Goal: Information Seeking & Learning: Learn about a topic

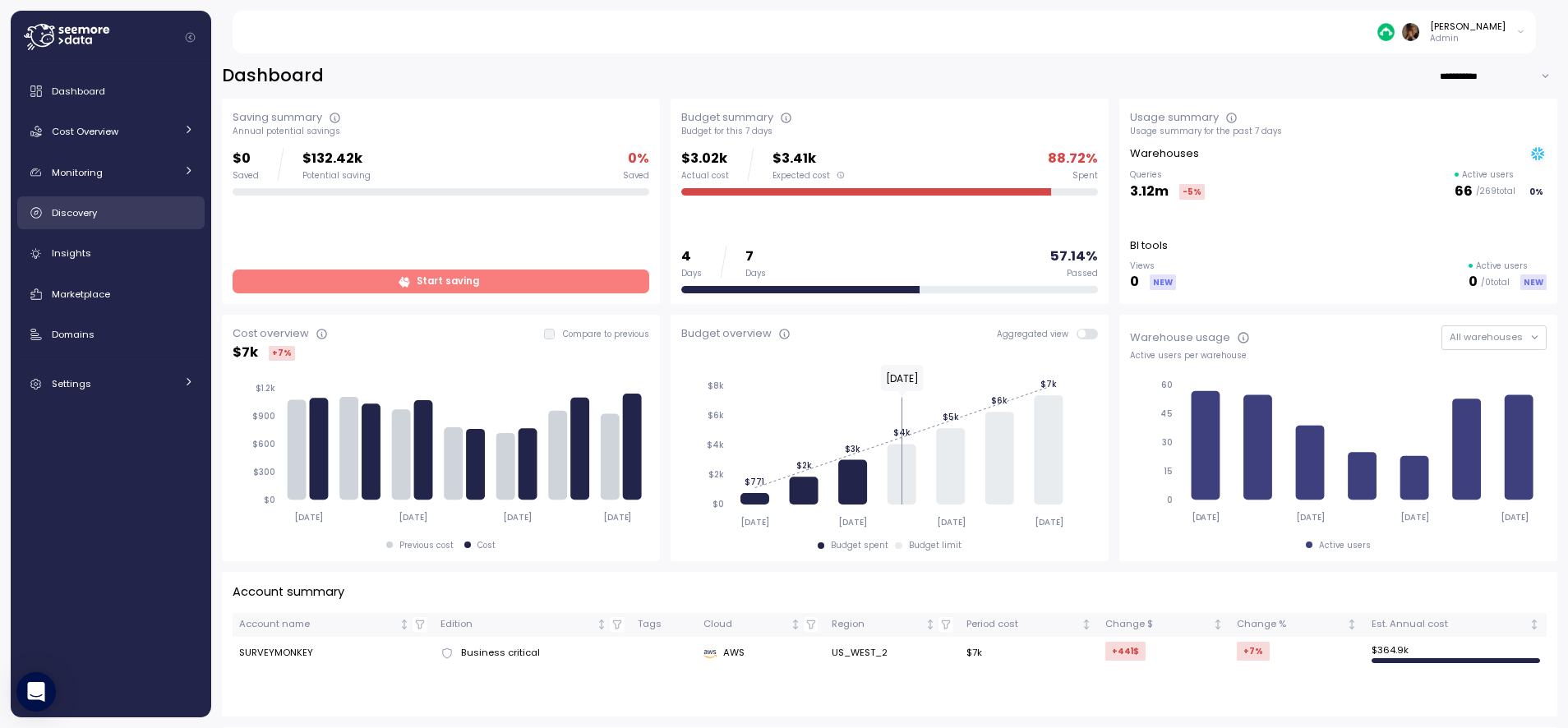
click at [130, 222] on link "Discovery" at bounding box center [111, 212] width 187 height 33
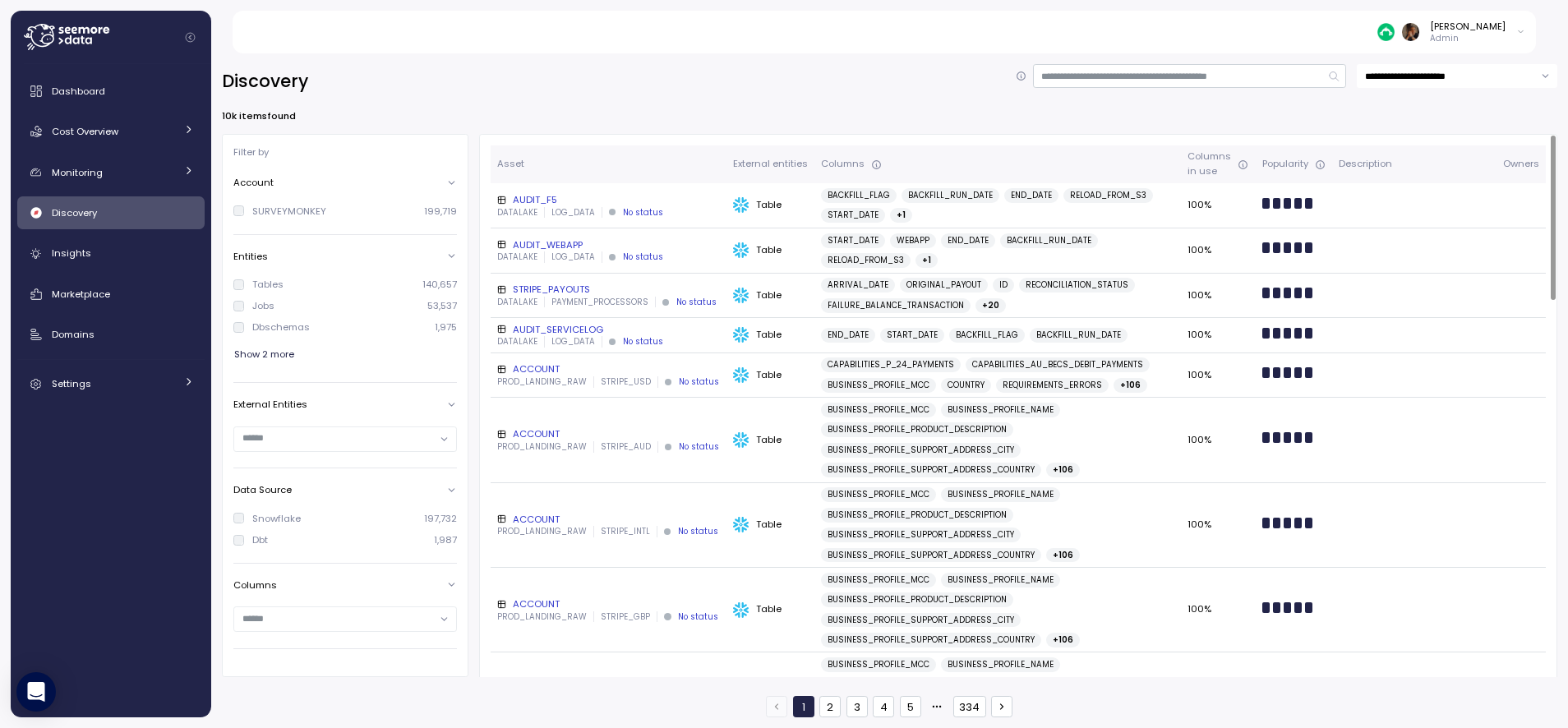
click at [532, 365] on div "ACCOUNT" at bounding box center [608, 369] width 222 height 13
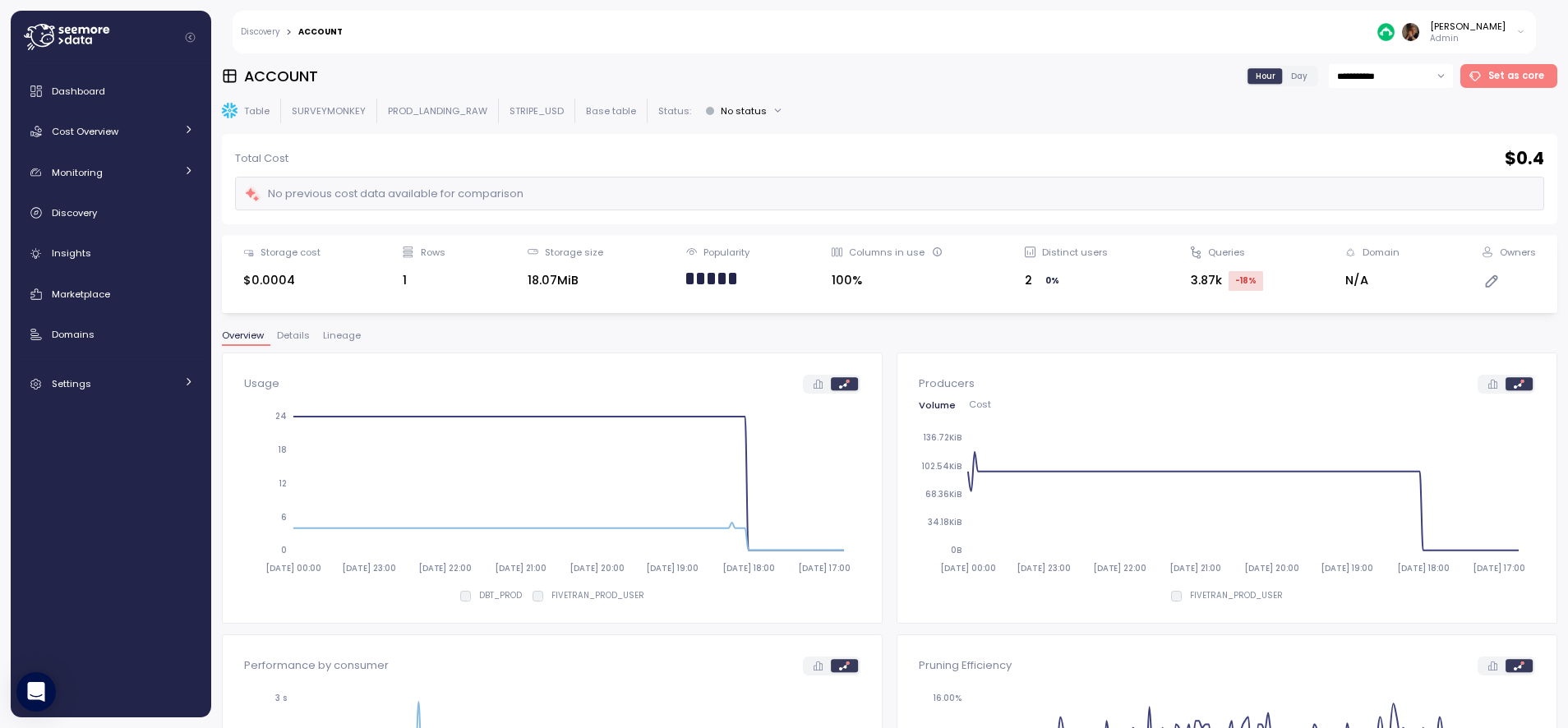
click at [339, 325] on div "**********" at bounding box center [889, 391] width 1335 height 654
click at [339, 331] on span "Lineage" at bounding box center [342, 336] width 38 height 9
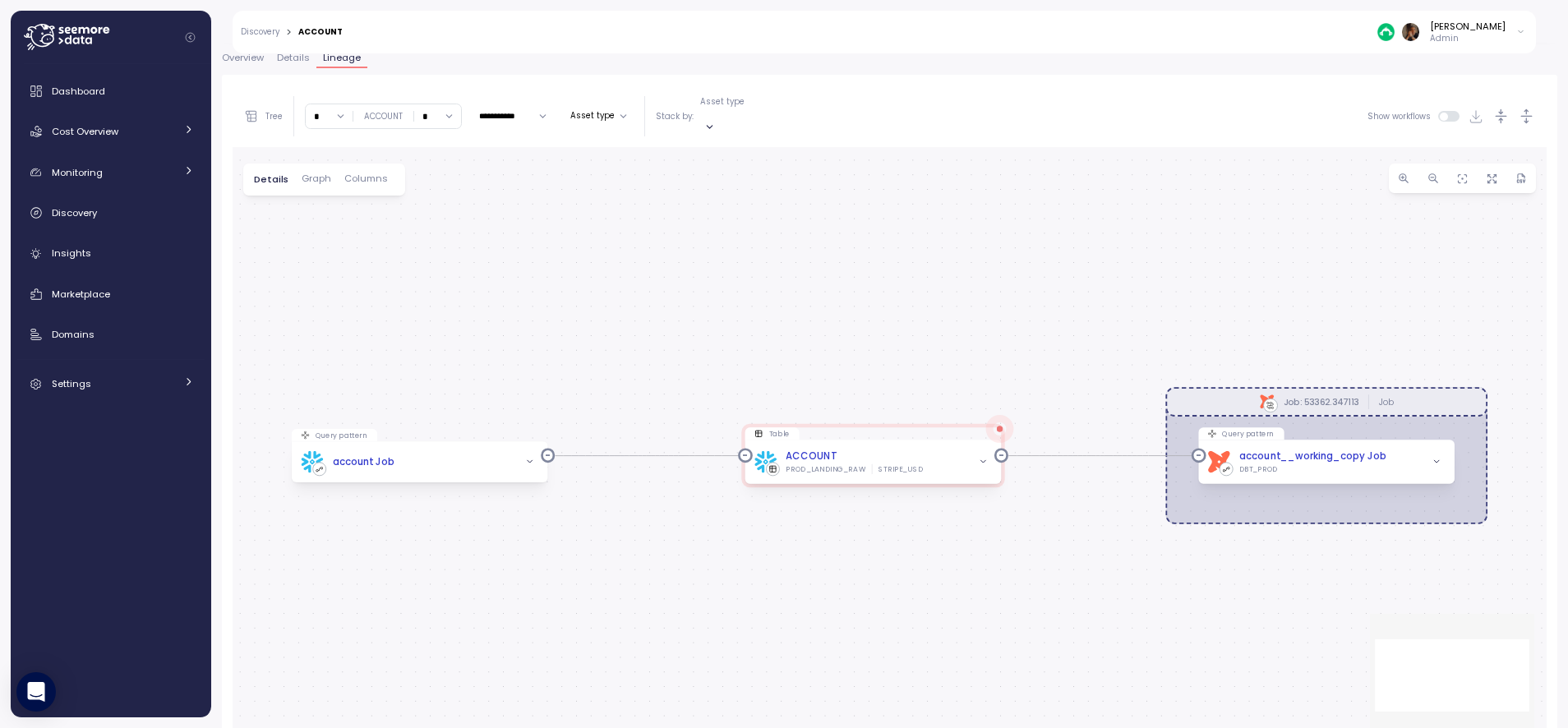
scroll to position [310, 0]
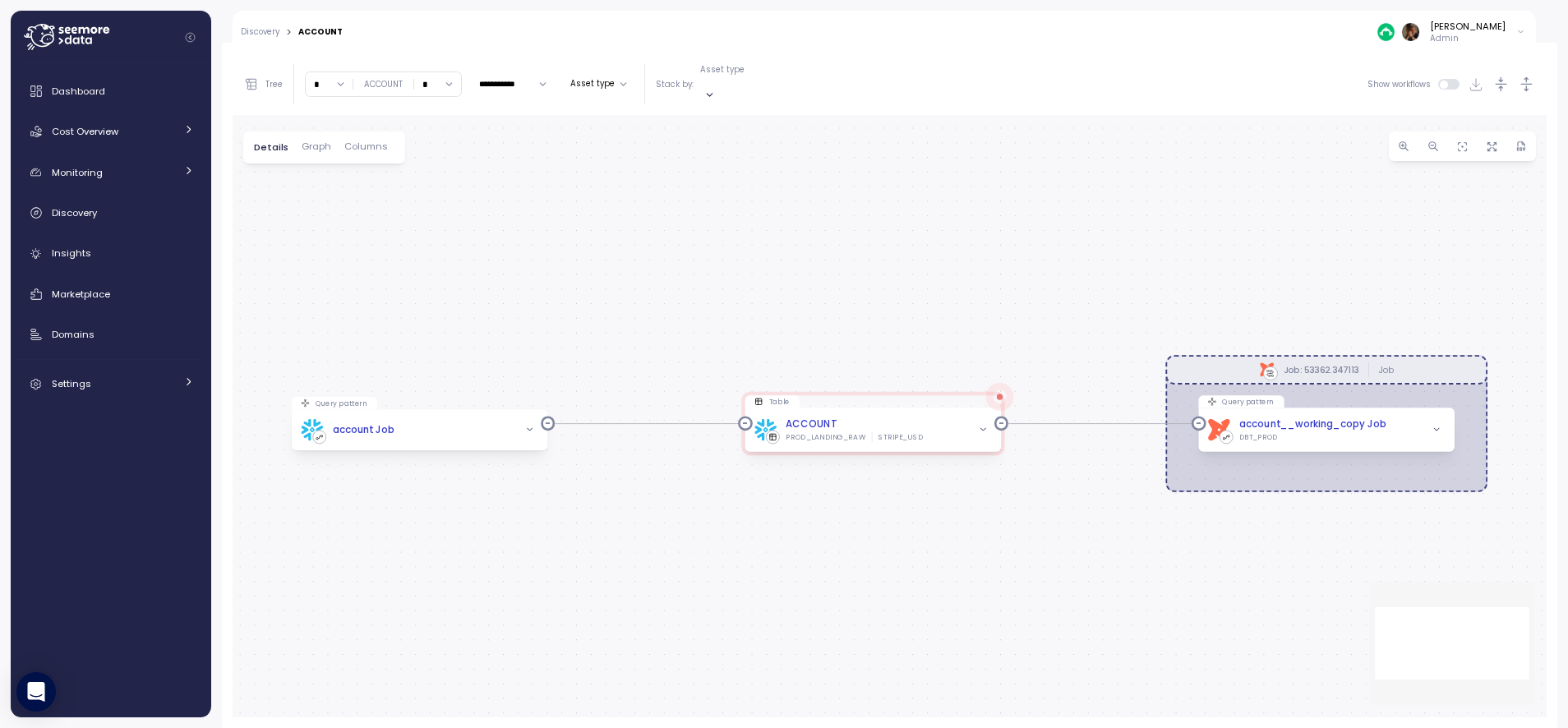
click at [430, 73] on input "*" at bounding box center [437, 85] width 47 height 24
click at [442, 183] on div "2" at bounding box center [438, 178] width 39 height 22
type input "*"
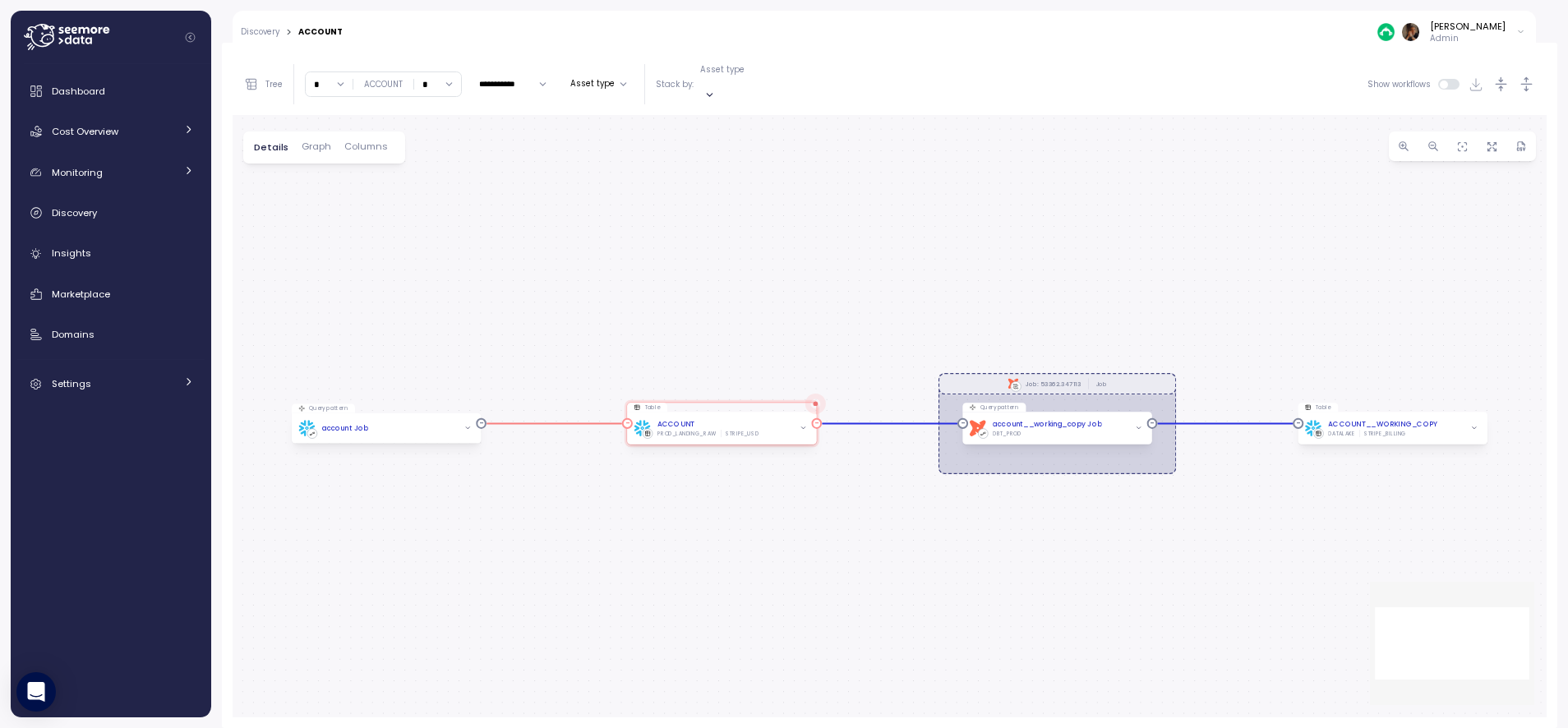
click at [797, 423] on span "button" at bounding box center [802, 428] width 11 height 11
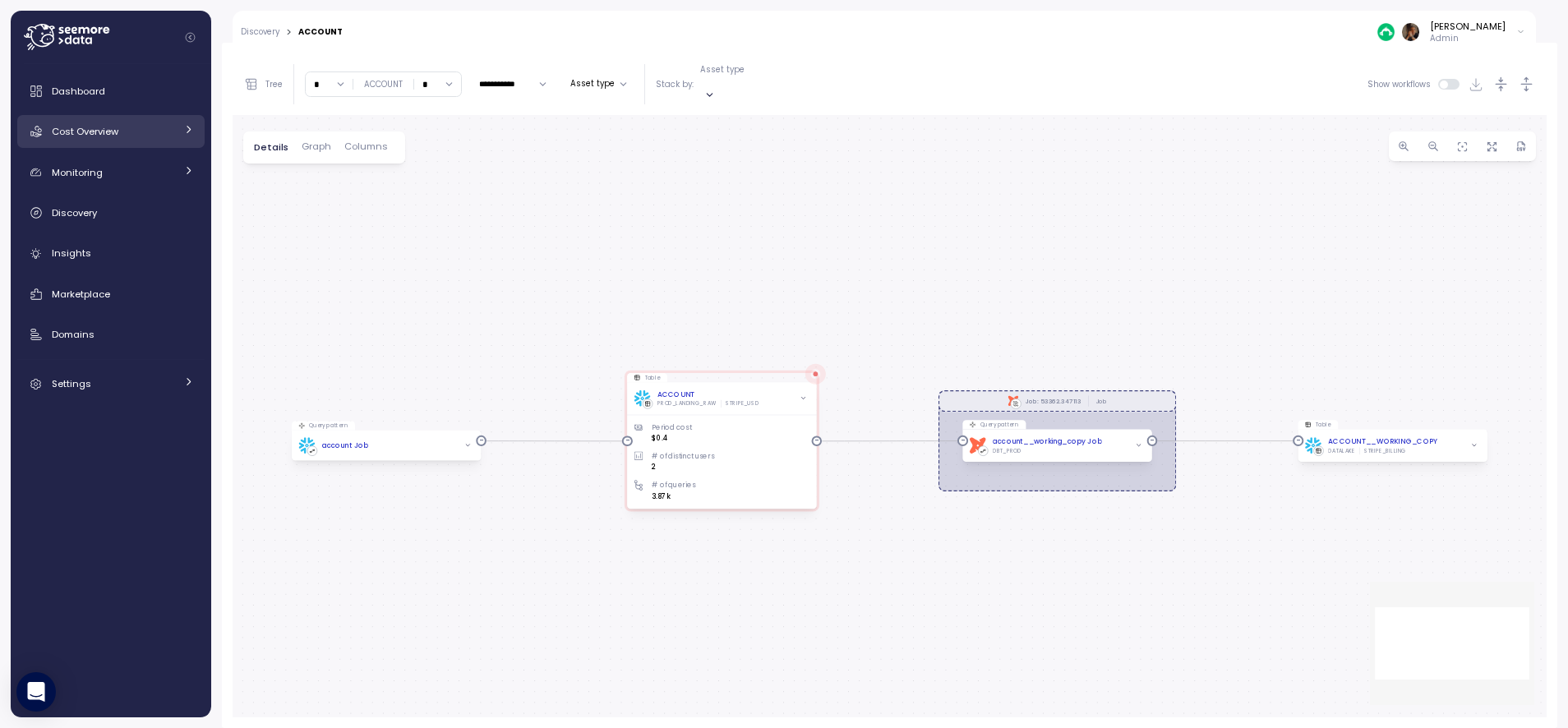
click at [137, 142] on link "Cost Overview" at bounding box center [111, 131] width 187 height 33
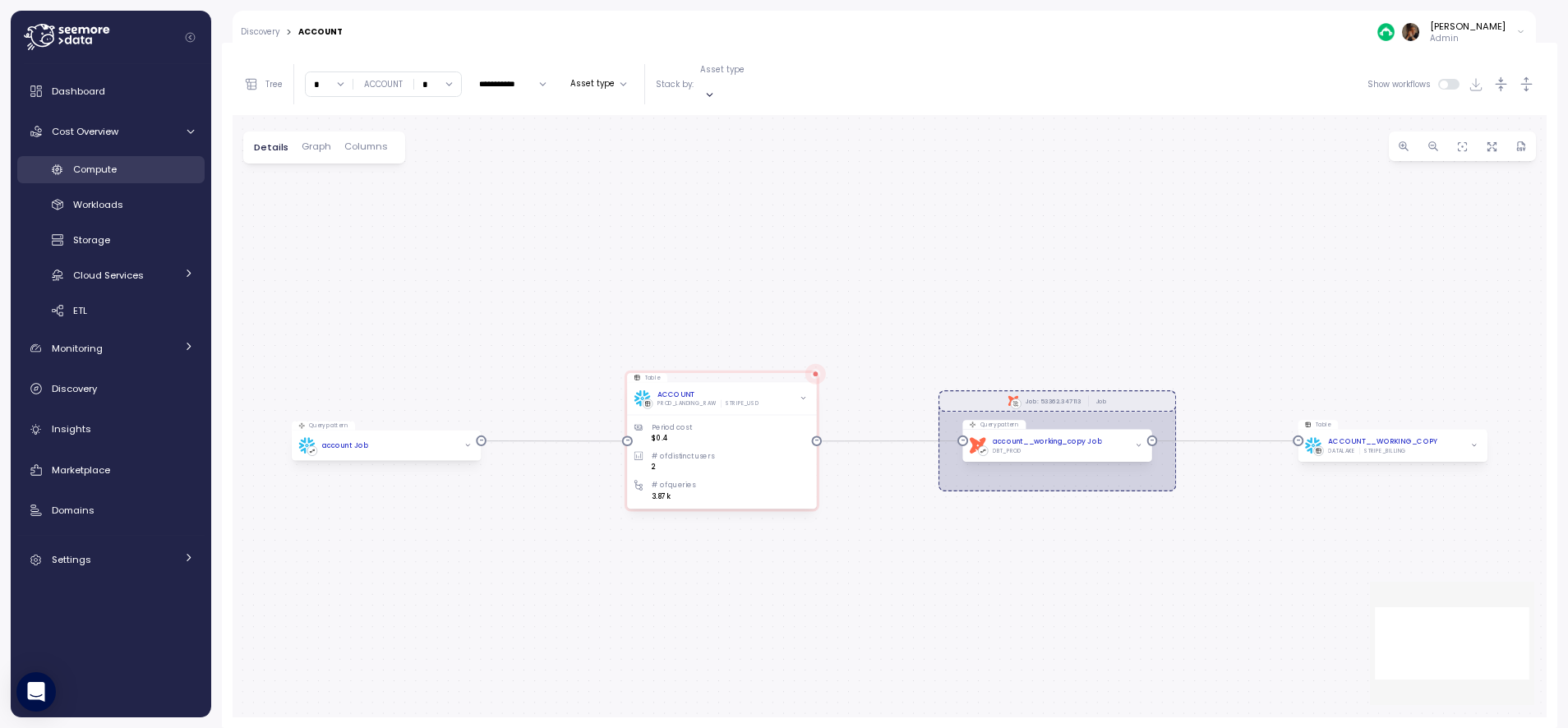
scroll to position [297, 0]
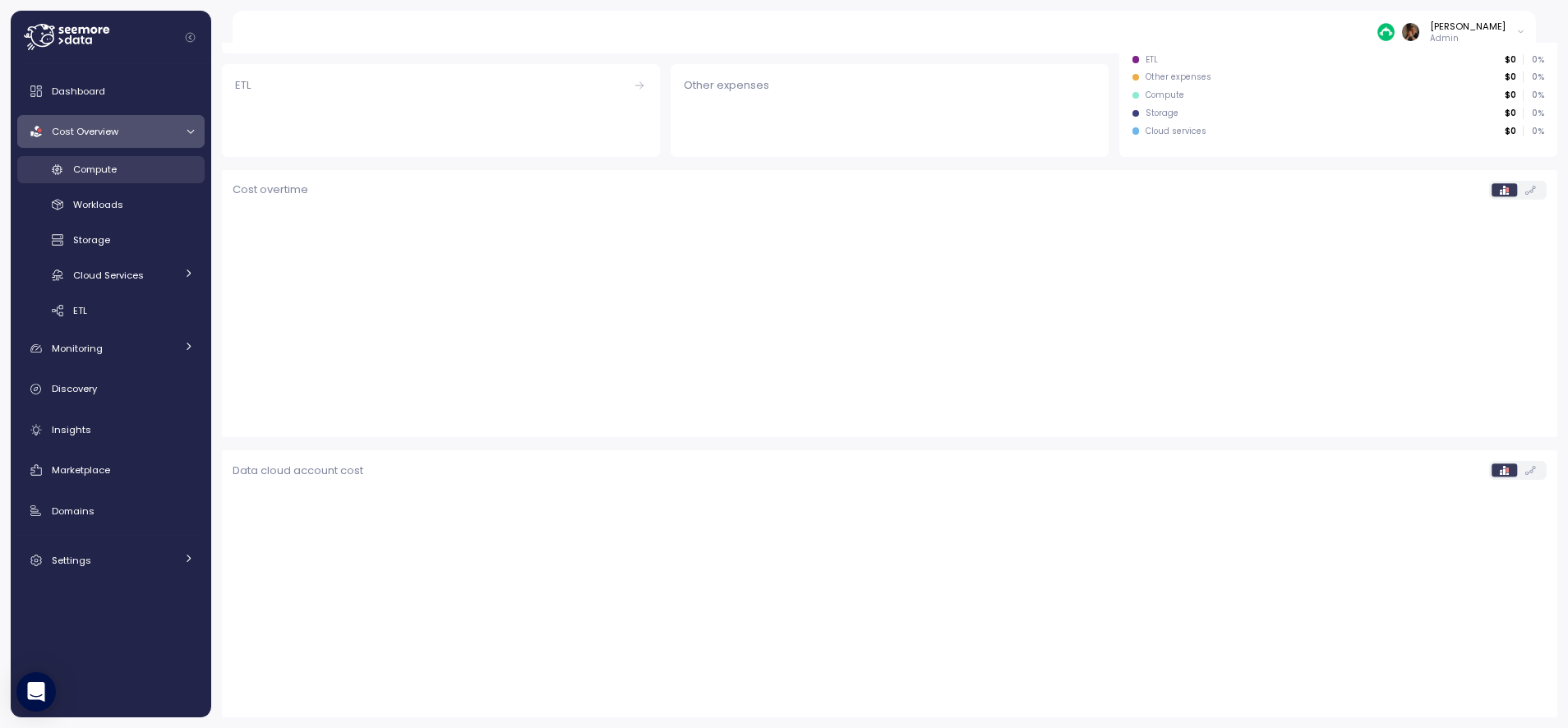
click at [126, 169] on div "Compute" at bounding box center [134, 169] width 121 height 17
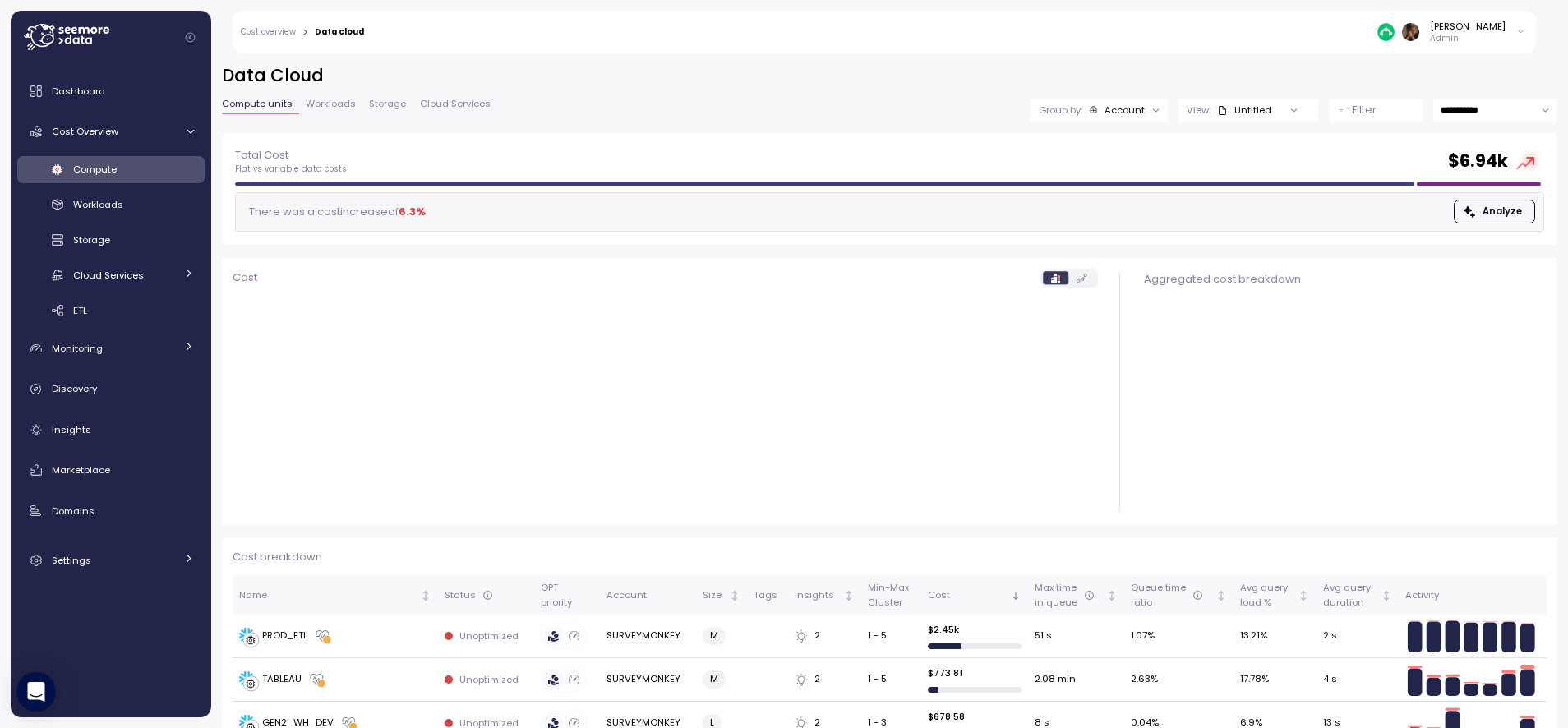
click at [335, 101] on span "Workloads" at bounding box center [330, 104] width 50 height 9
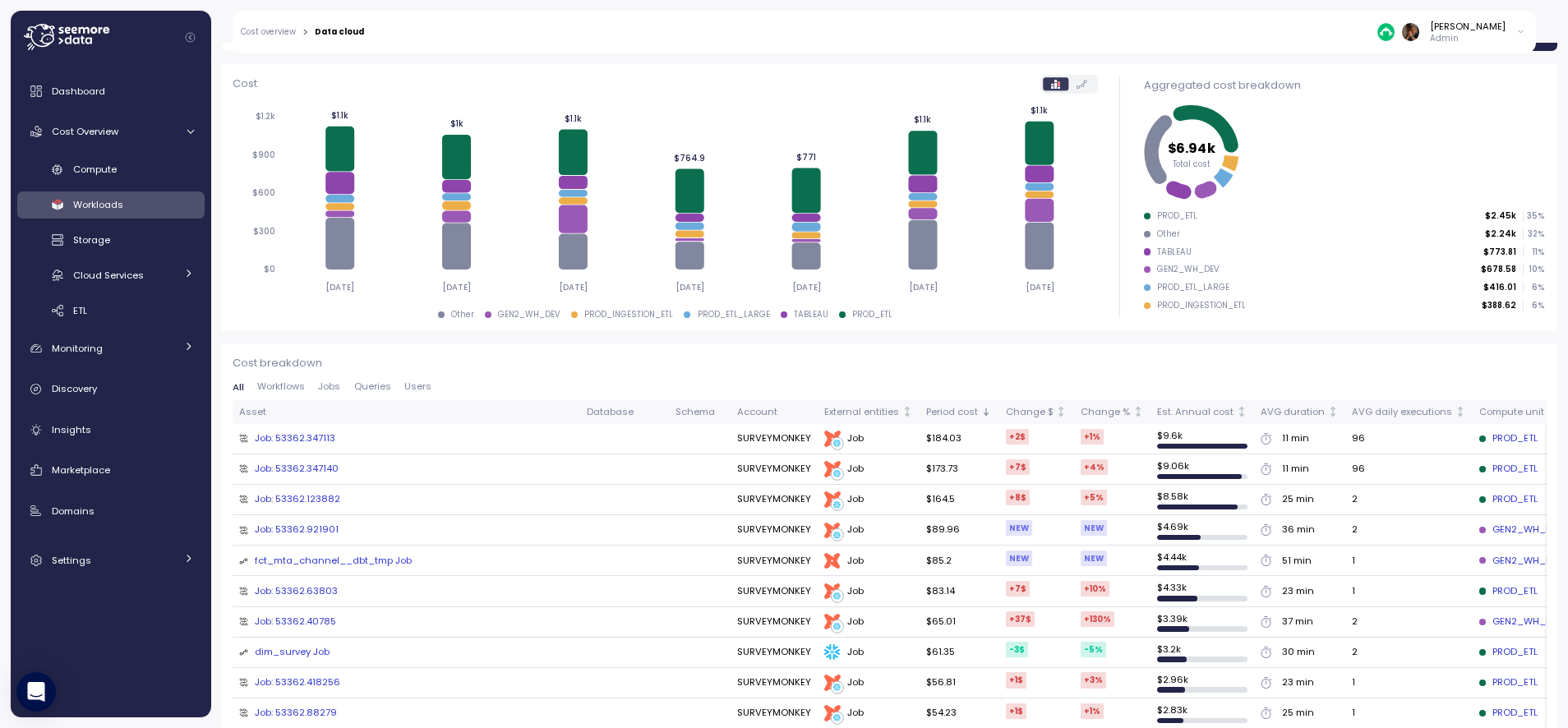
scroll to position [225, 0]
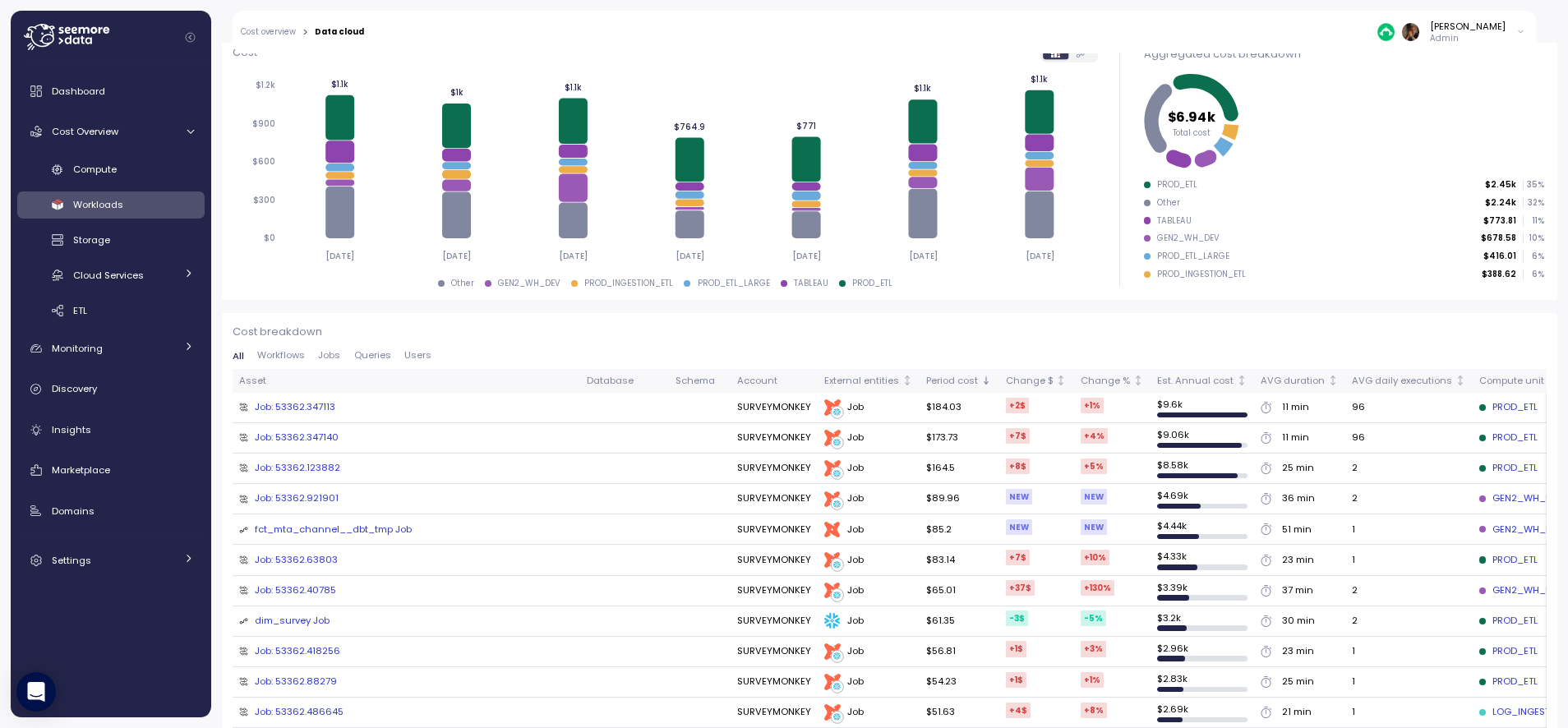
click at [307, 409] on div "Job: 53362.347113" at bounding box center [295, 408] width 81 height 15
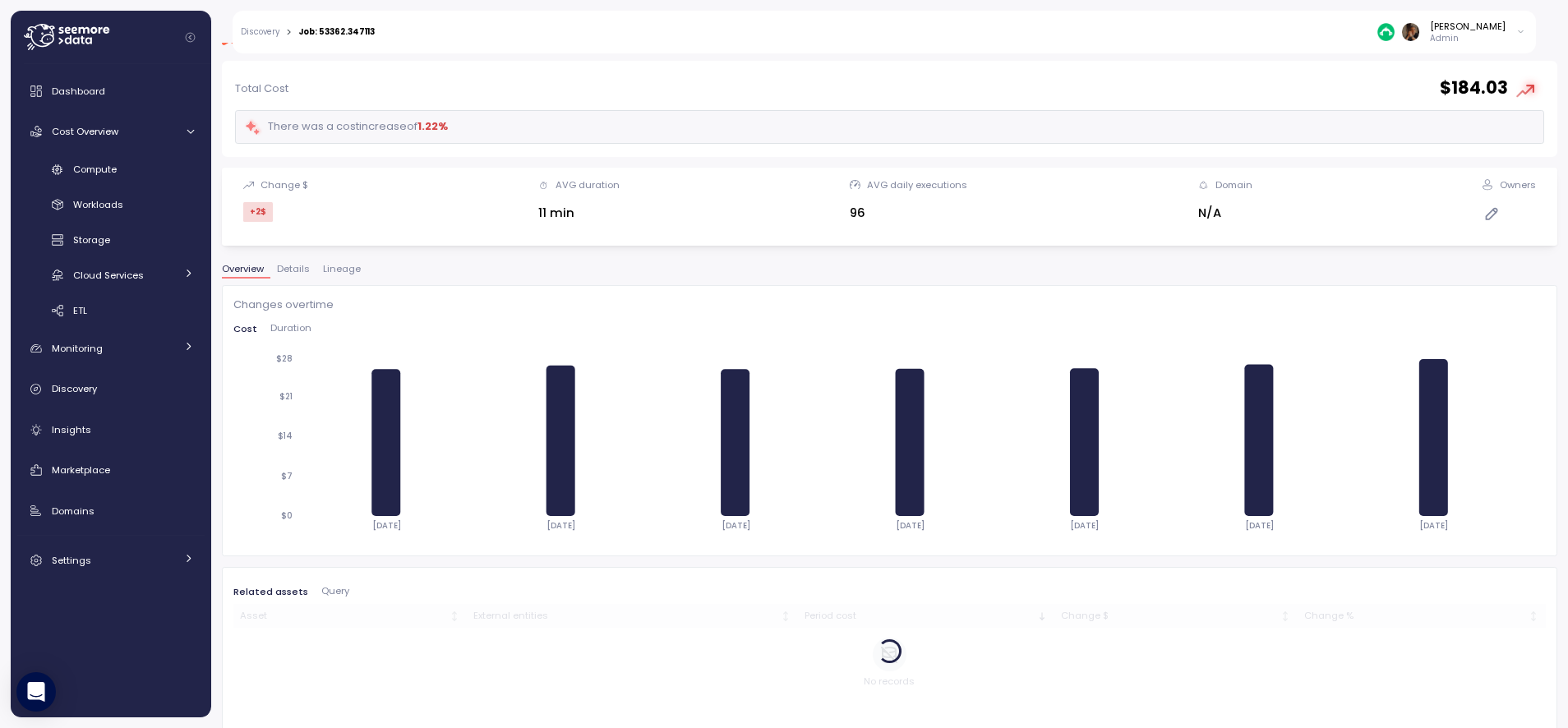
scroll to position [79, 0]
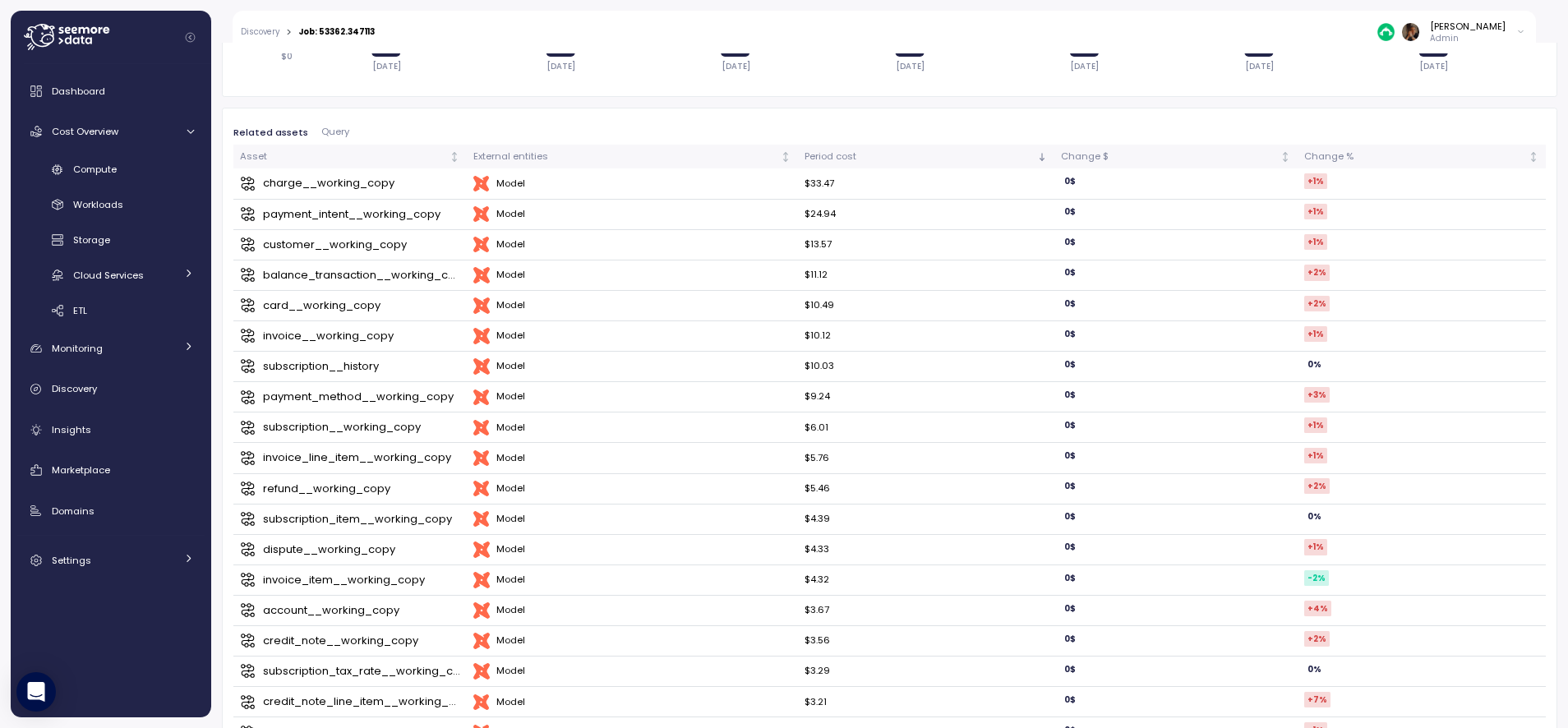
click at [357, 182] on div "charge__working_copy" at bounding box center [328, 183] width 131 height 17
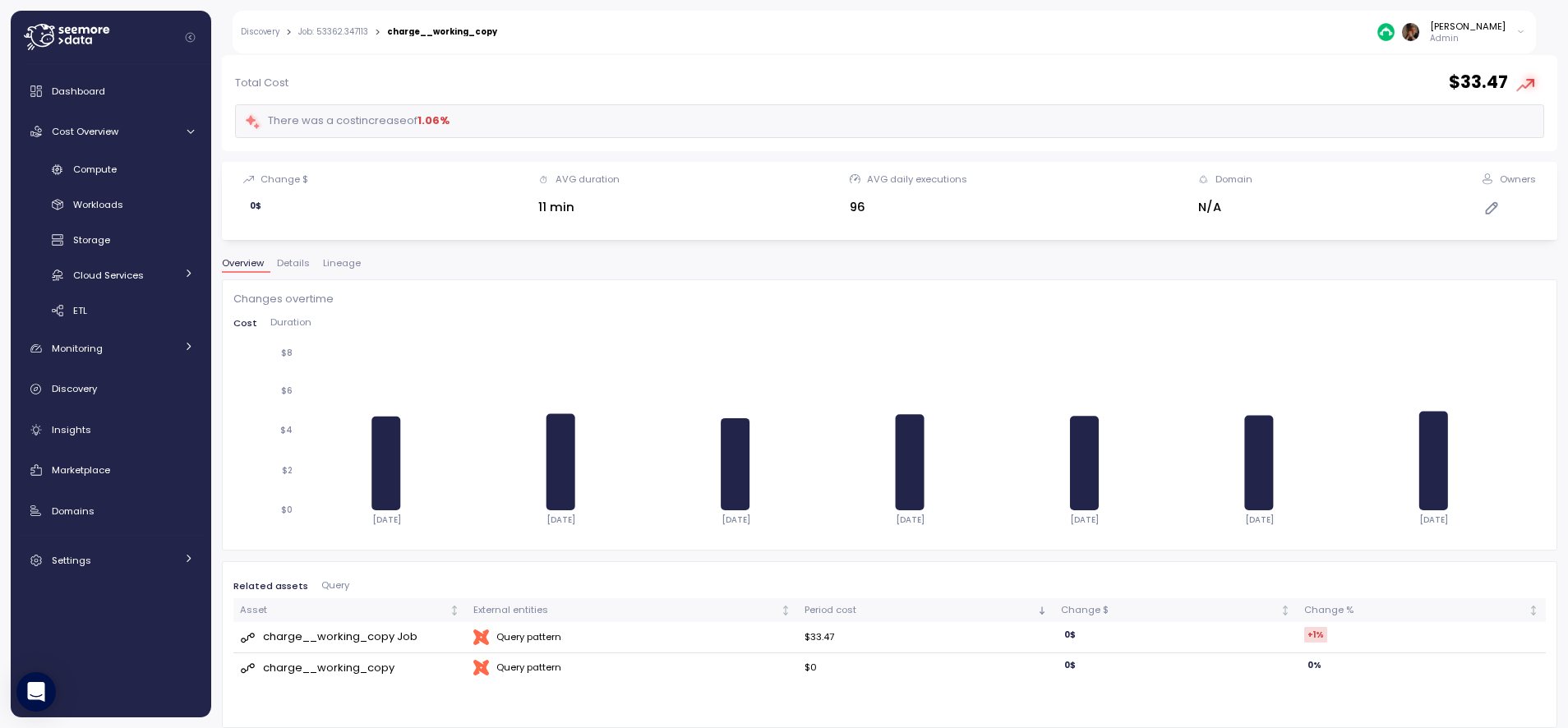
click at [327, 586] on span "Query" at bounding box center [335, 586] width 28 height 9
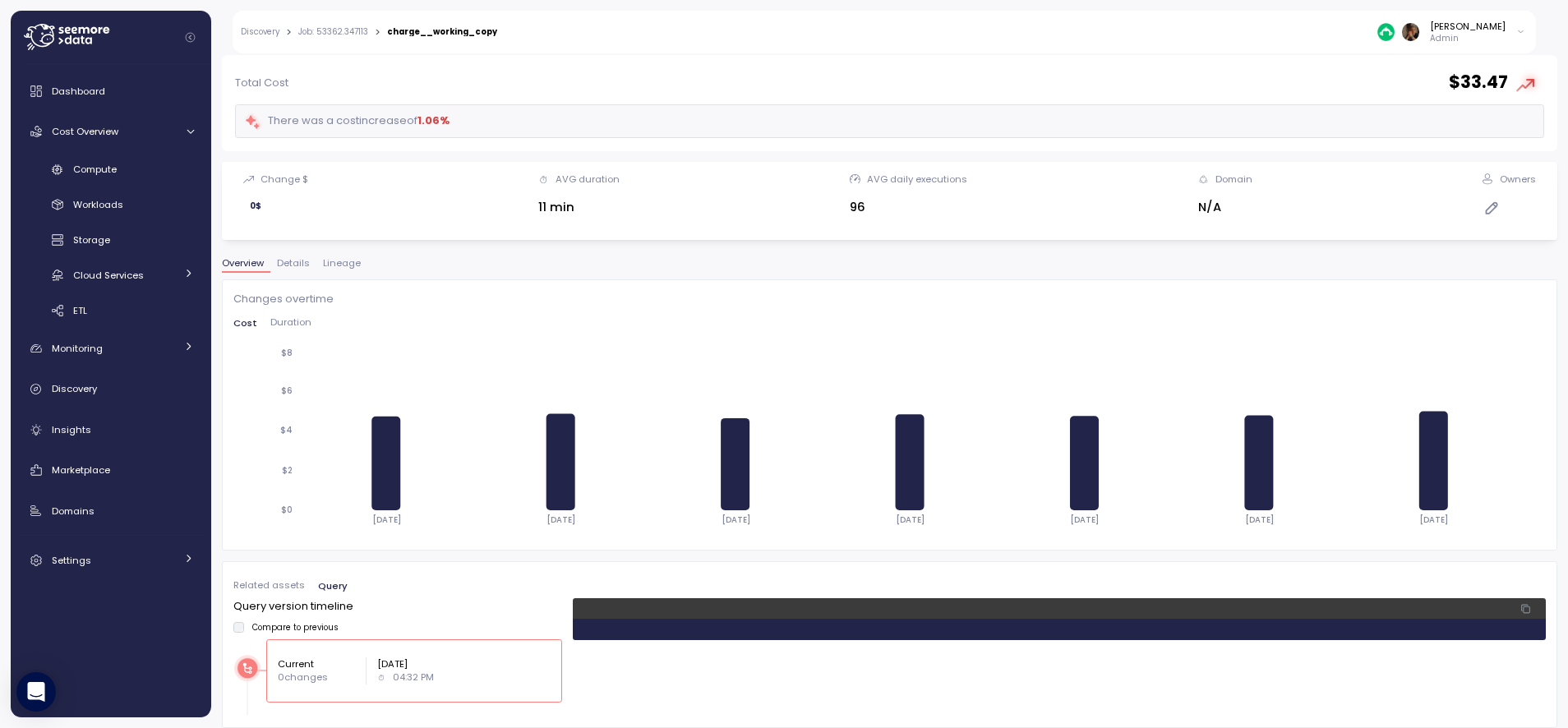
click at [273, 586] on span "Related assets" at bounding box center [269, 586] width 72 height 9
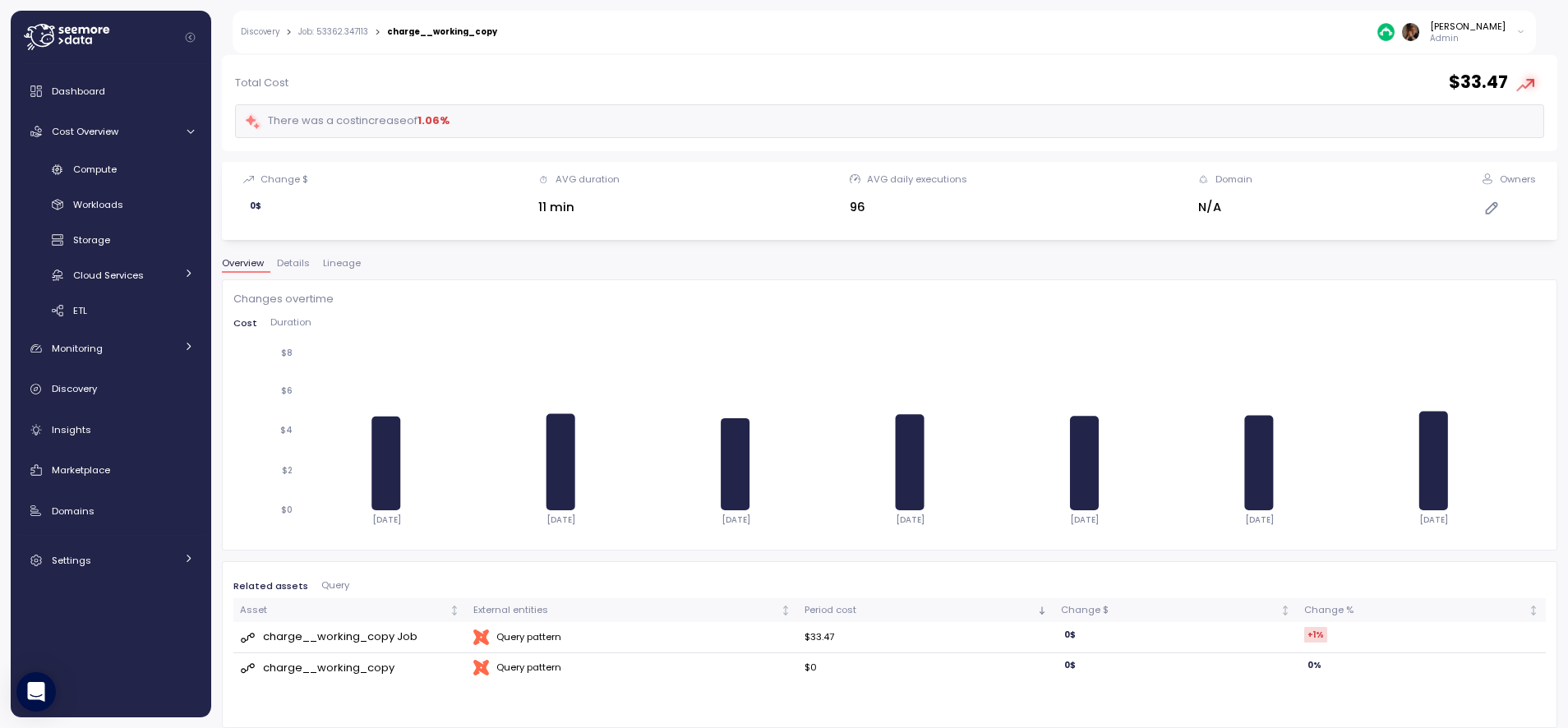
click at [326, 672] on div "charge__working_copy" at bounding box center [328, 668] width 131 height 17
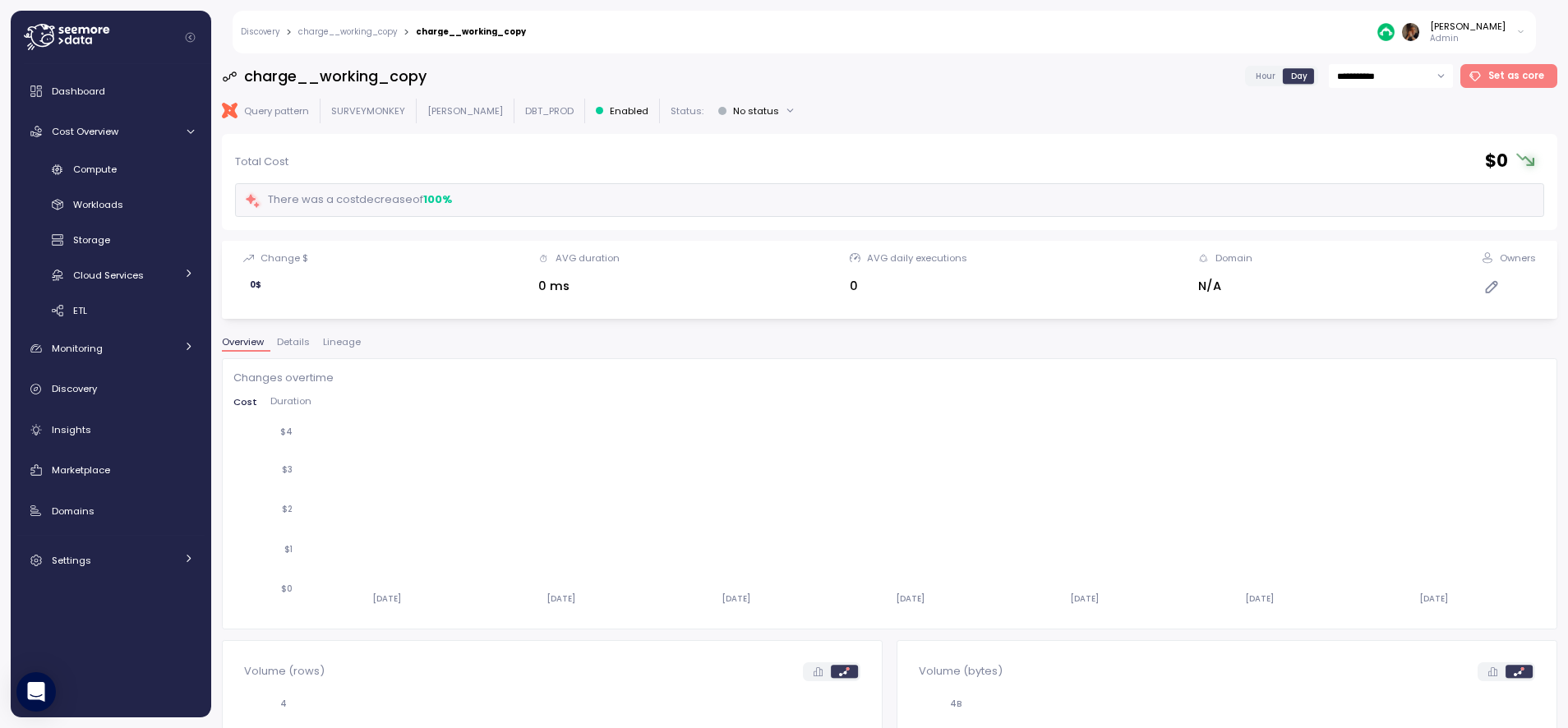
click at [374, 37] on div "Discovery > charge__working_copy > charge__working_copy [PERSON_NAME] Admin" at bounding box center [884, 32] width 1303 height 43
click at [374, 35] on link "charge__working_copy" at bounding box center [348, 32] width 99 height 8
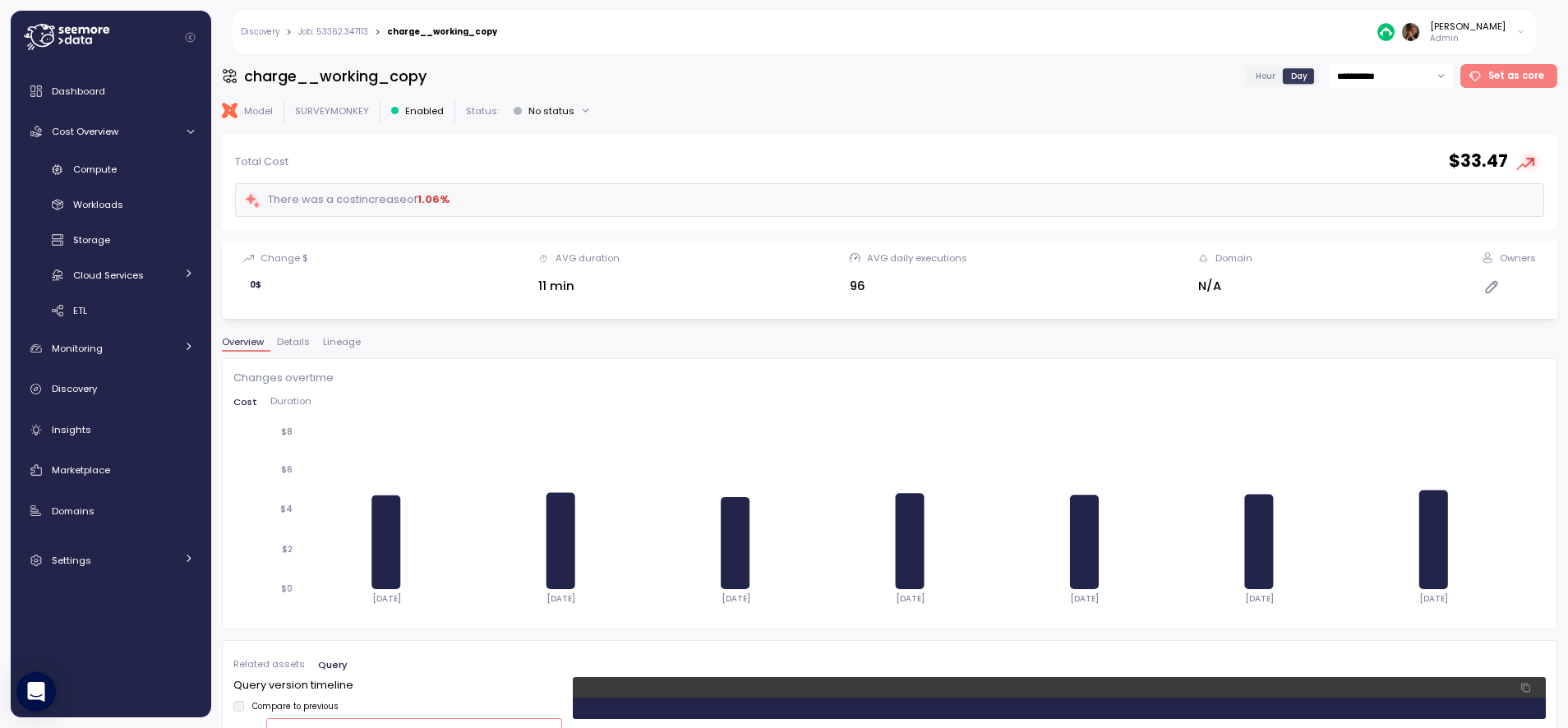
scroll to position [79, 0]
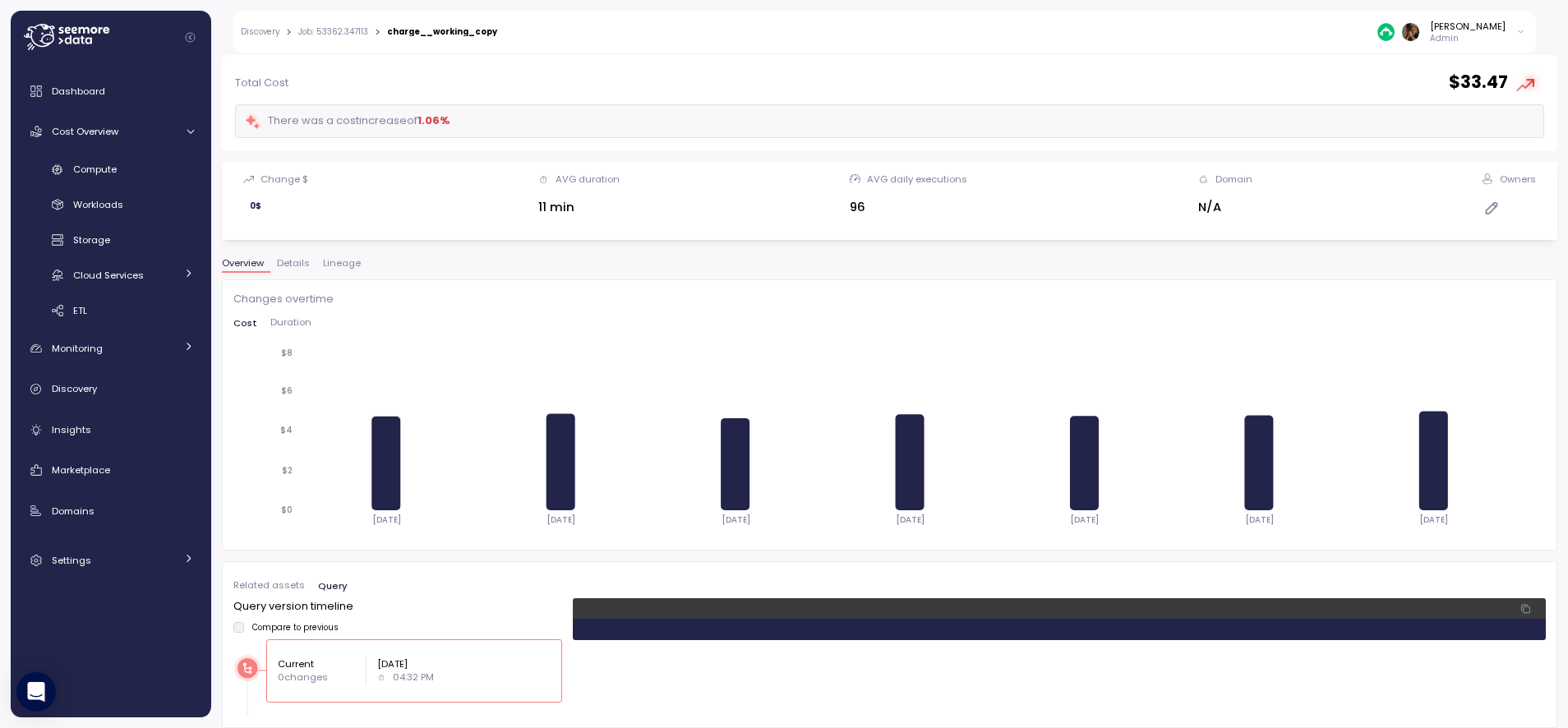
click at [267, 584] on span "Related assets" at bounding box center [269, 586] width 72 height 9
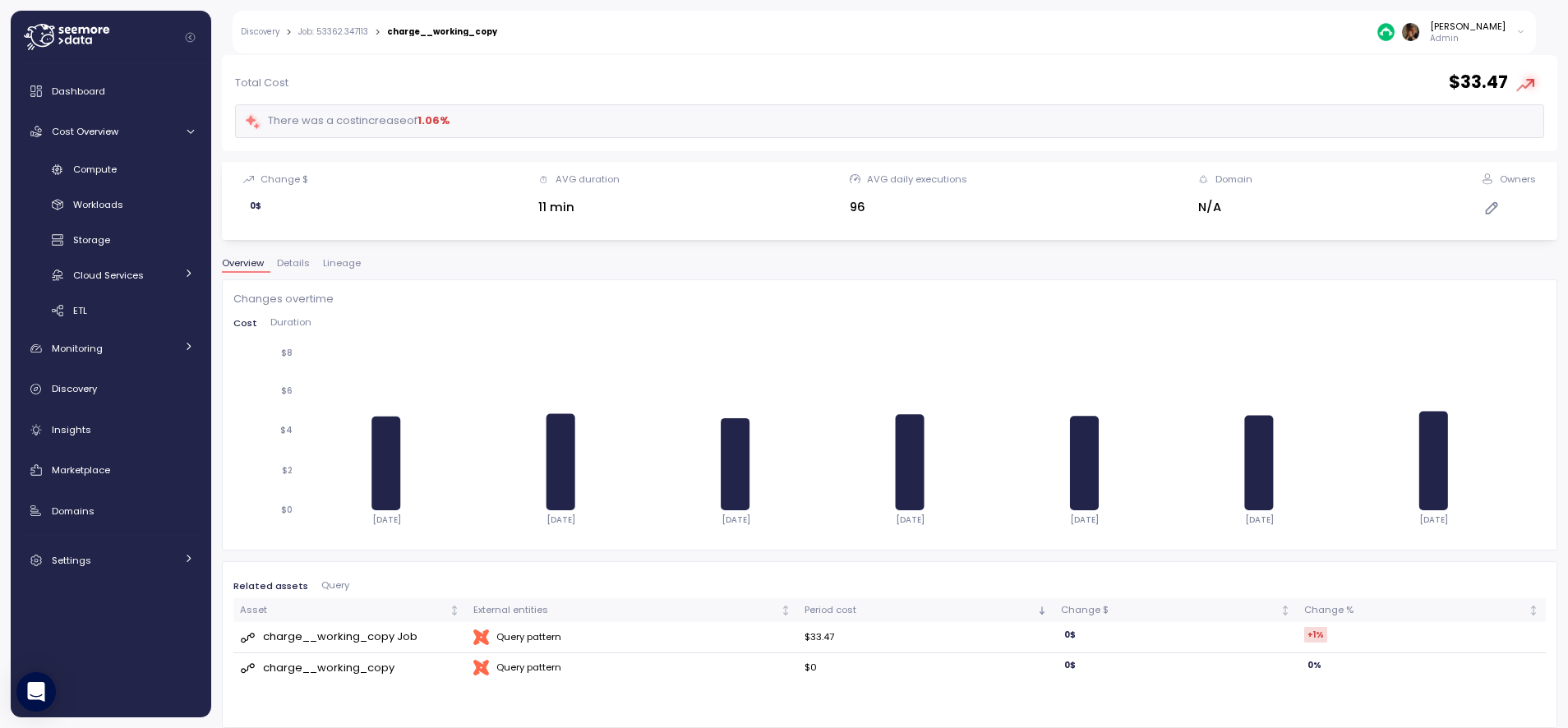
click at [355, 634] on div "charge__working_copy Job" at bounding box center [341, 637] width 154 height 17
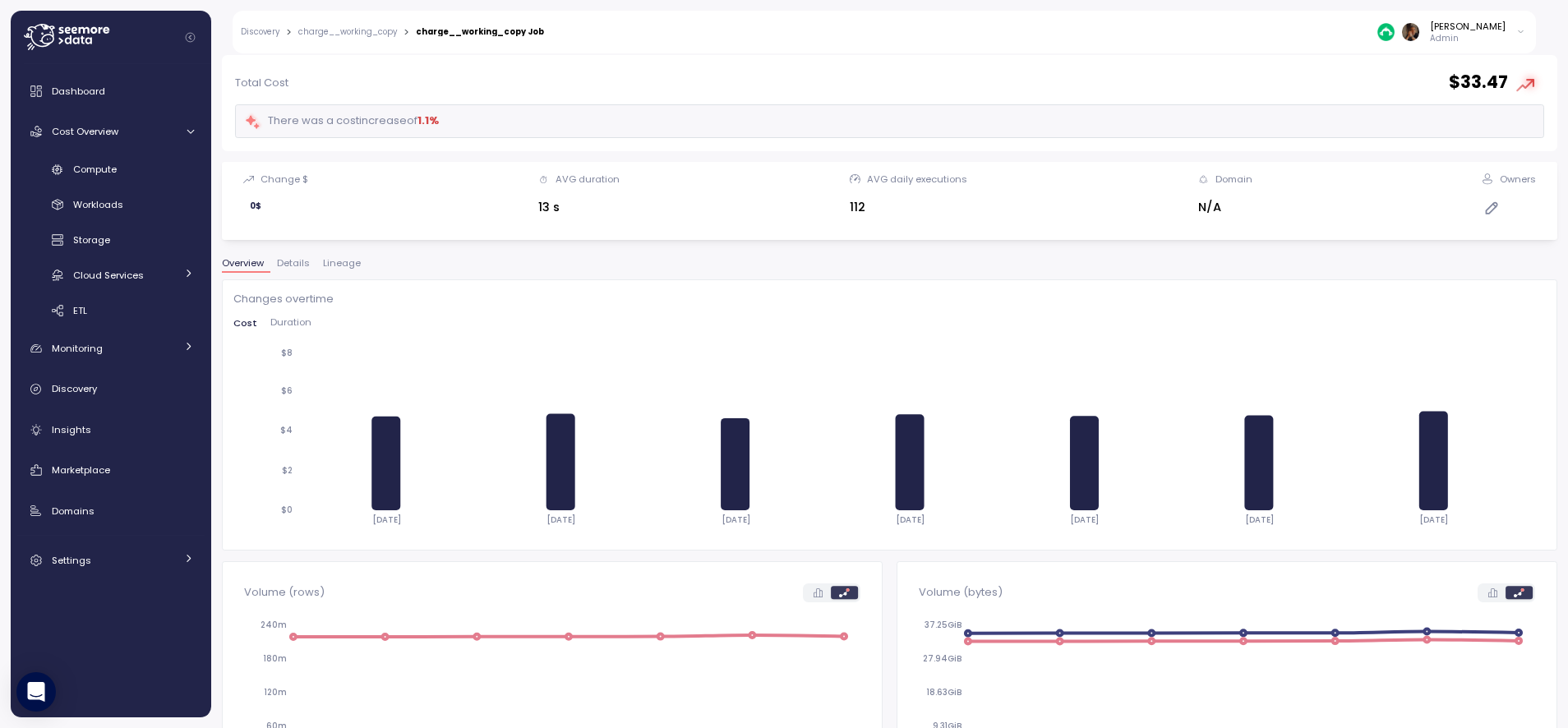
click at [349, 261] on span "Lineage" at bounding box center [342, 263] width 38 height 9
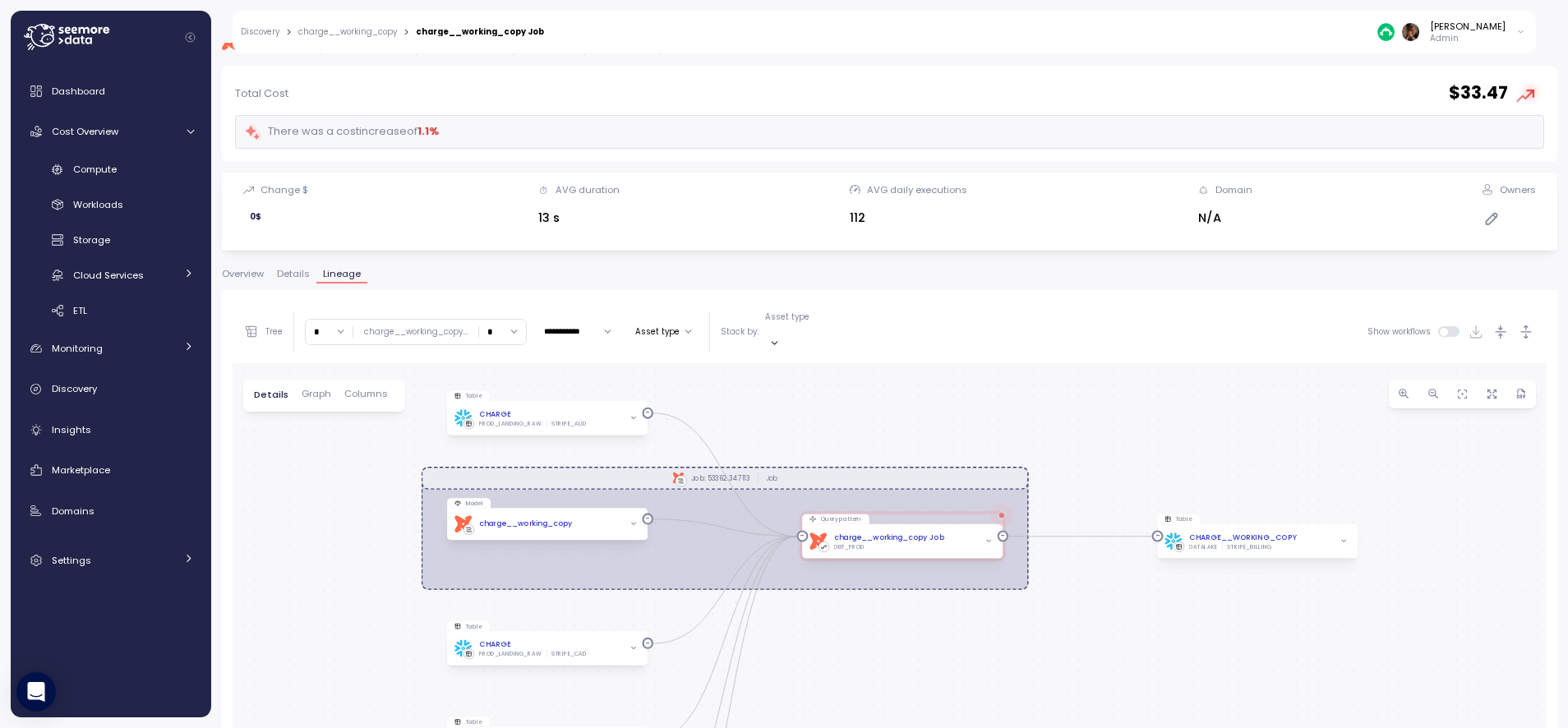
scroll to position [67, 0]
click at [1347, 538] on icon "button" at bounding box center [1343, 542] width 7 height 7
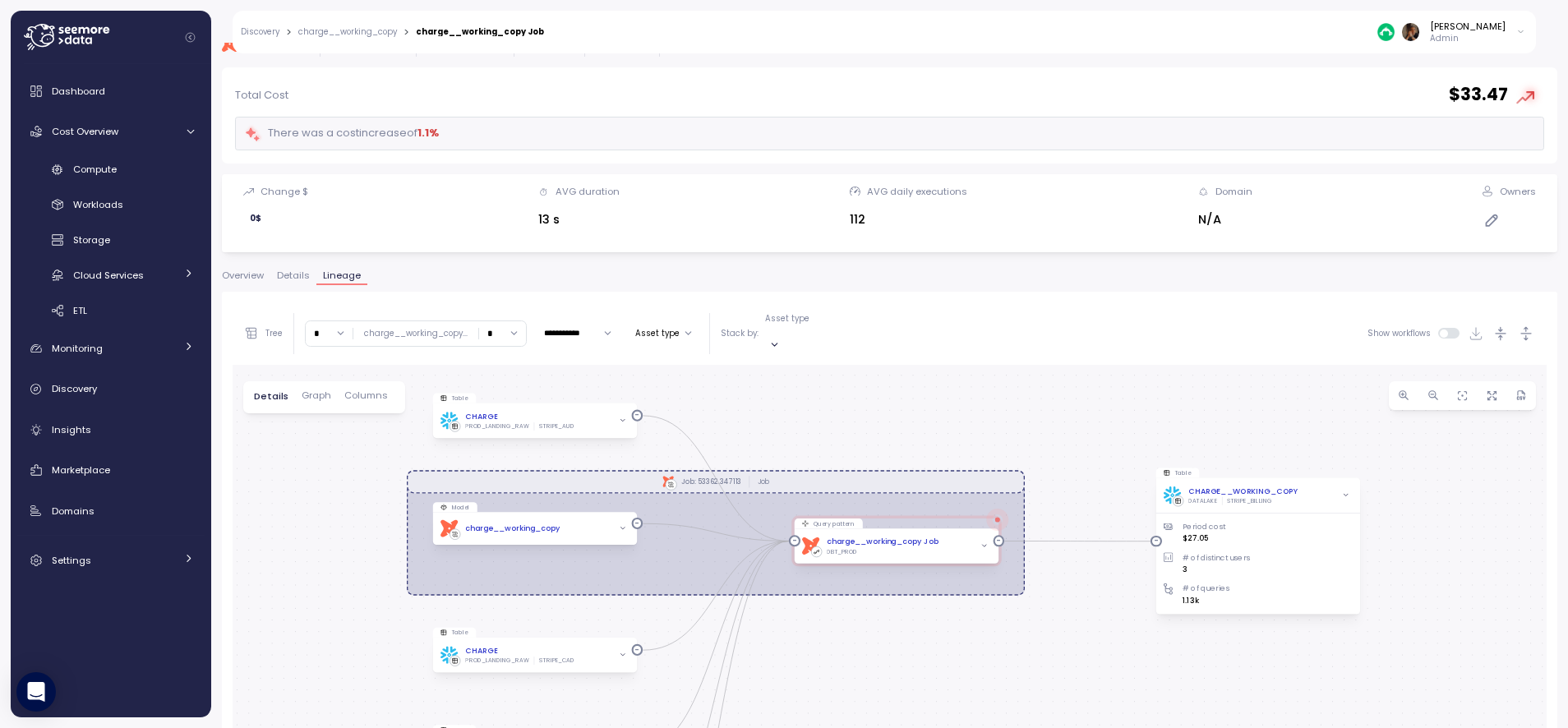
click at [324, 391] on span "Graph" at bounding box center [316, 396] width 30 height 9
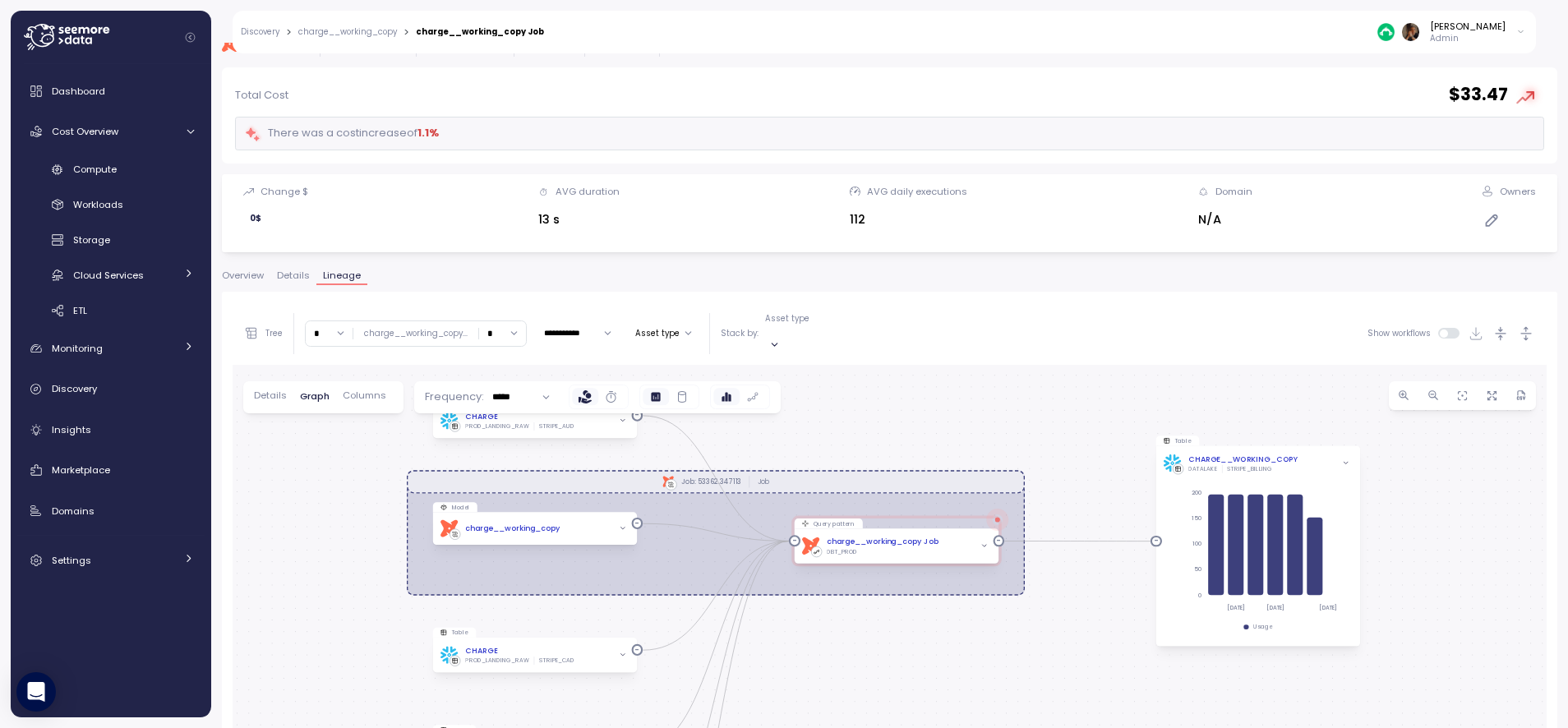
click at [382, 292] on div "**********" at bounding box center [889, 634] width 1335 height 685
click at [275, 391] on span "Details" at bounding box center [270, 396] width 33 height 9
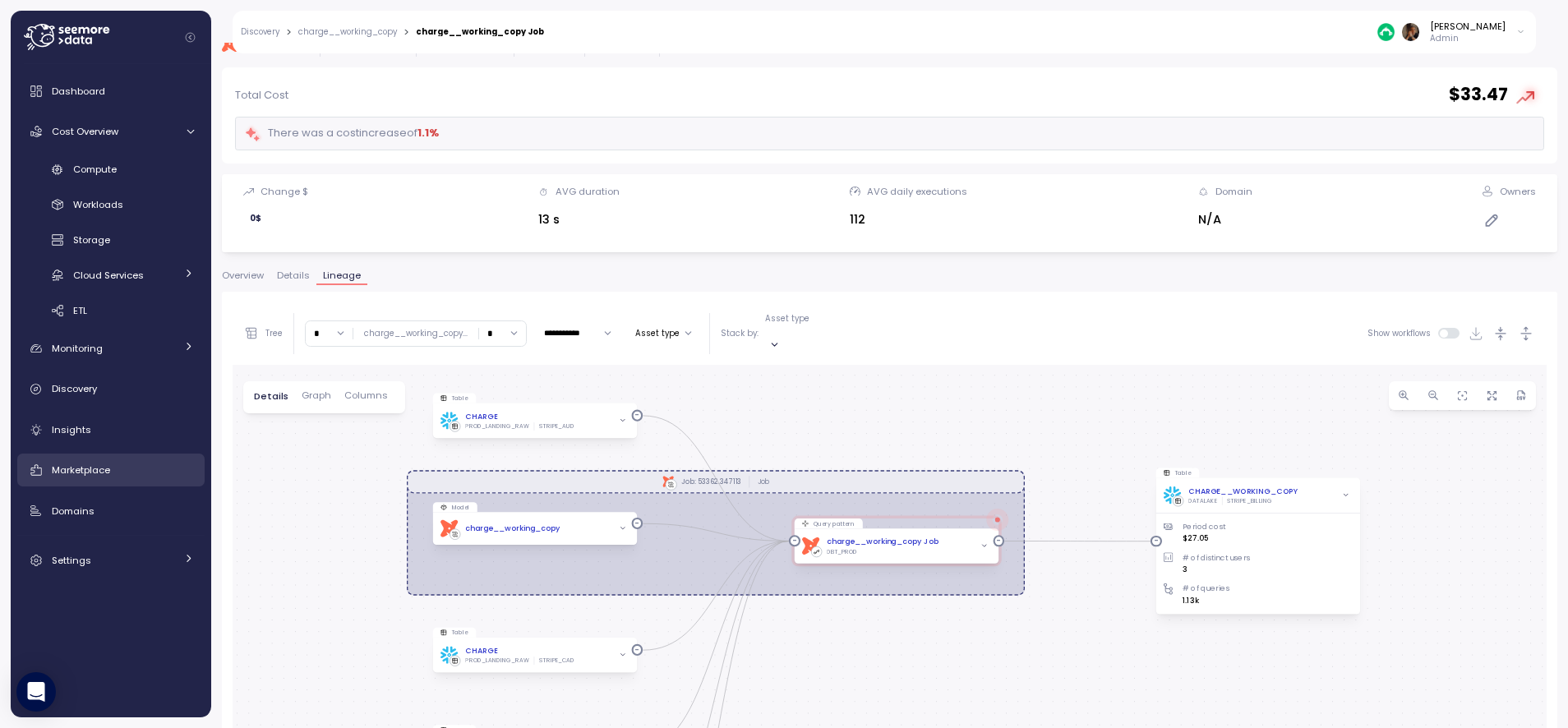
click at [102, 467] on span "Marketplace" at bounding box center [81, 470] width 59 height 13
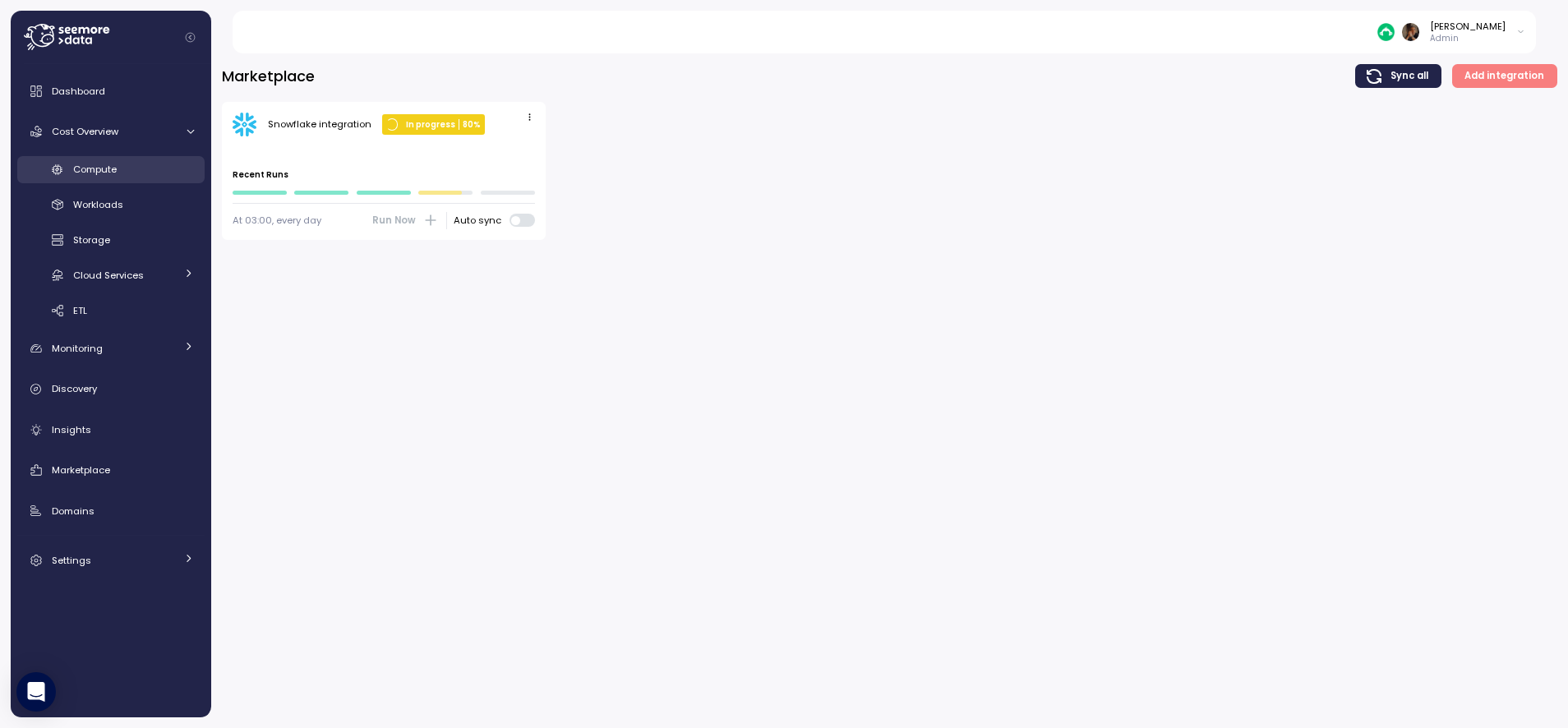
click at [136, 178] on link "Compute" at bounding box center [111, 169] width 187 height 27
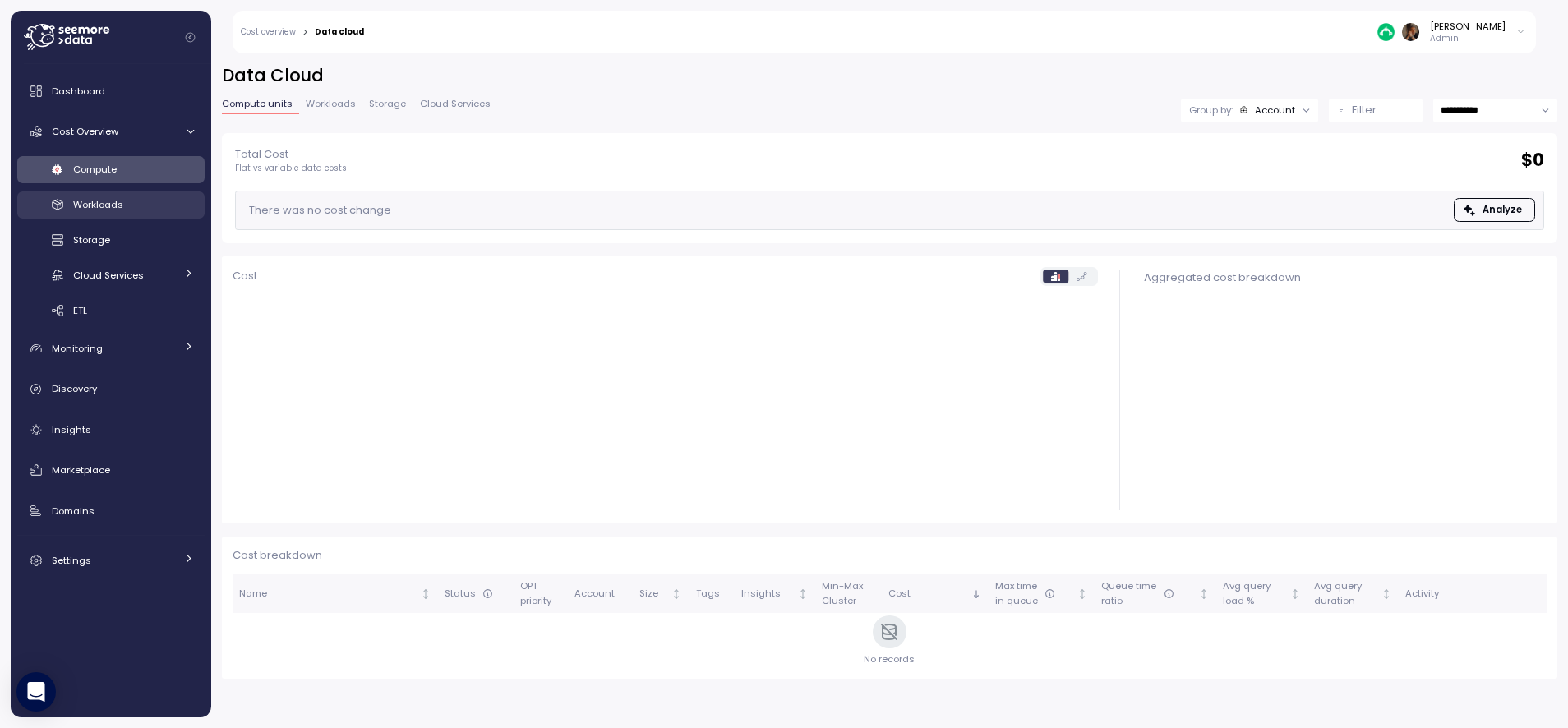
click at [134, 209] on div "Workloads" at bounding box center [134, 205] width 121 height 17
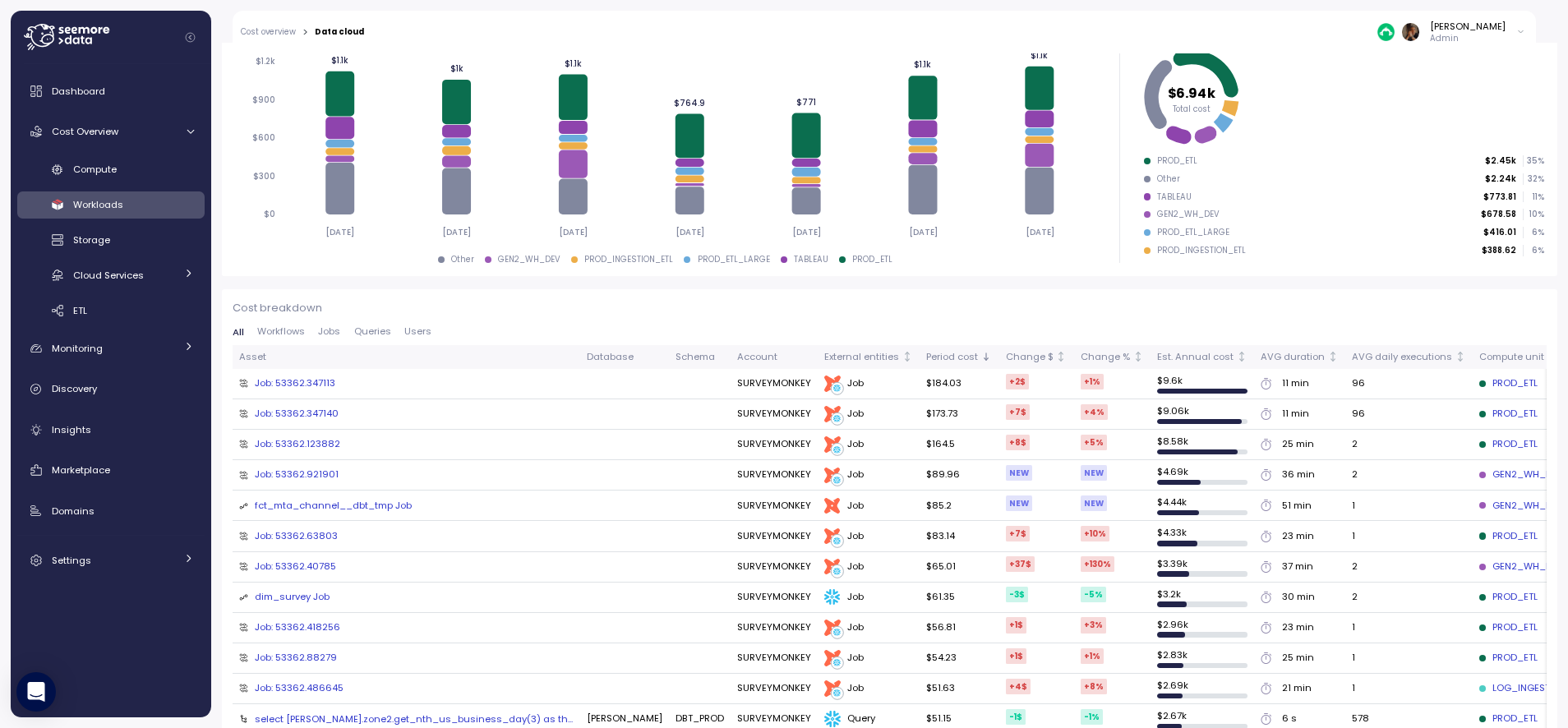
scroll to position [246, 0]
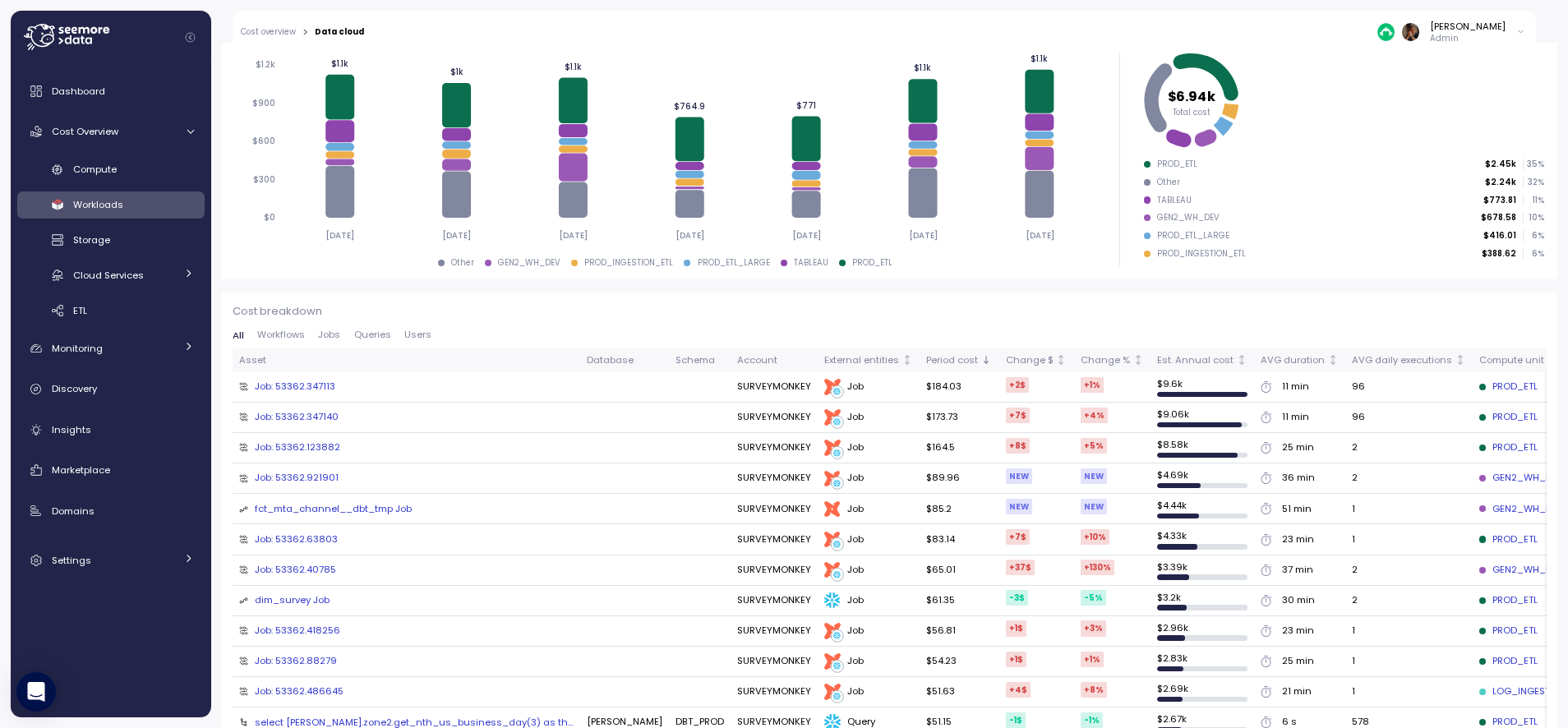
click at [279, 335] on span "Workflows" at bounding box center [280, 335] width 47 height 9
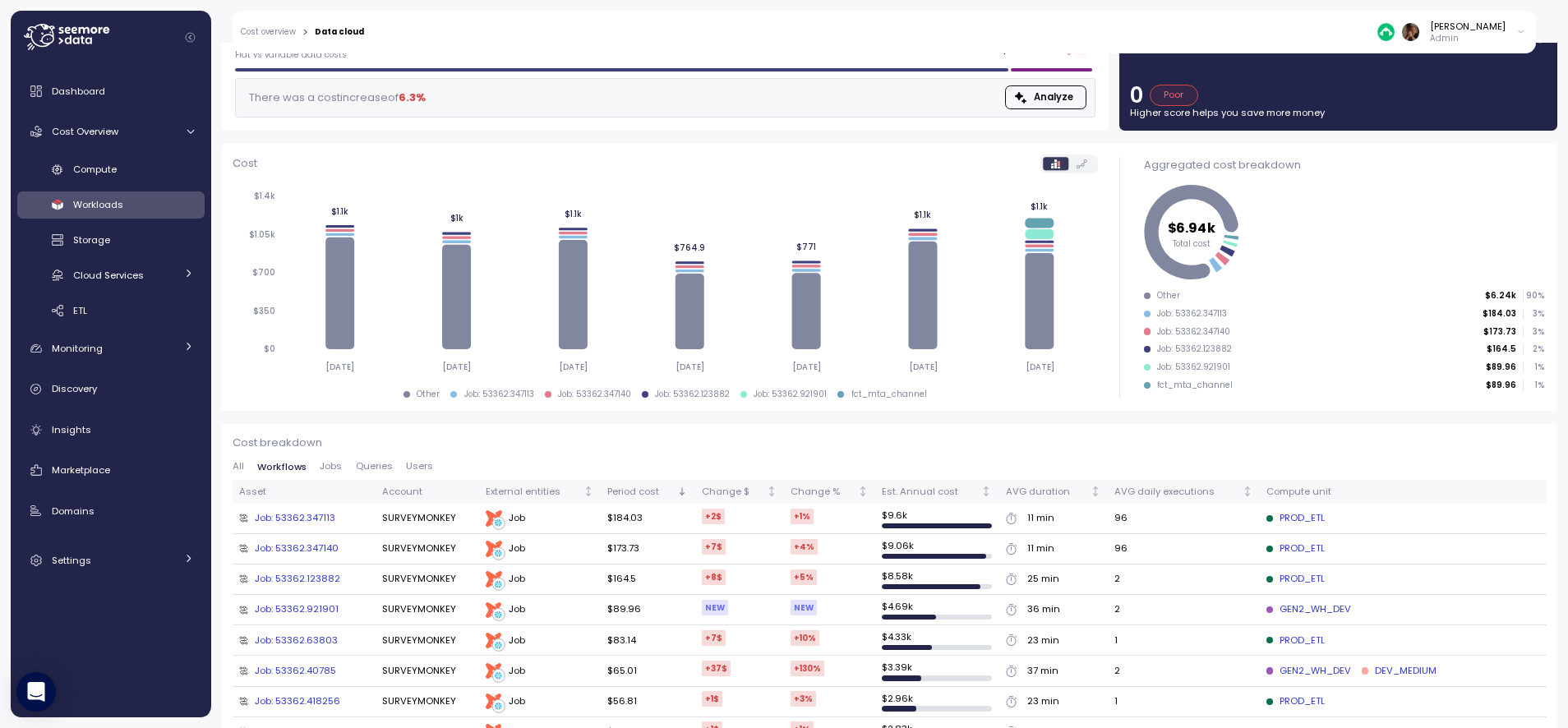
scroll to position [142, 0]
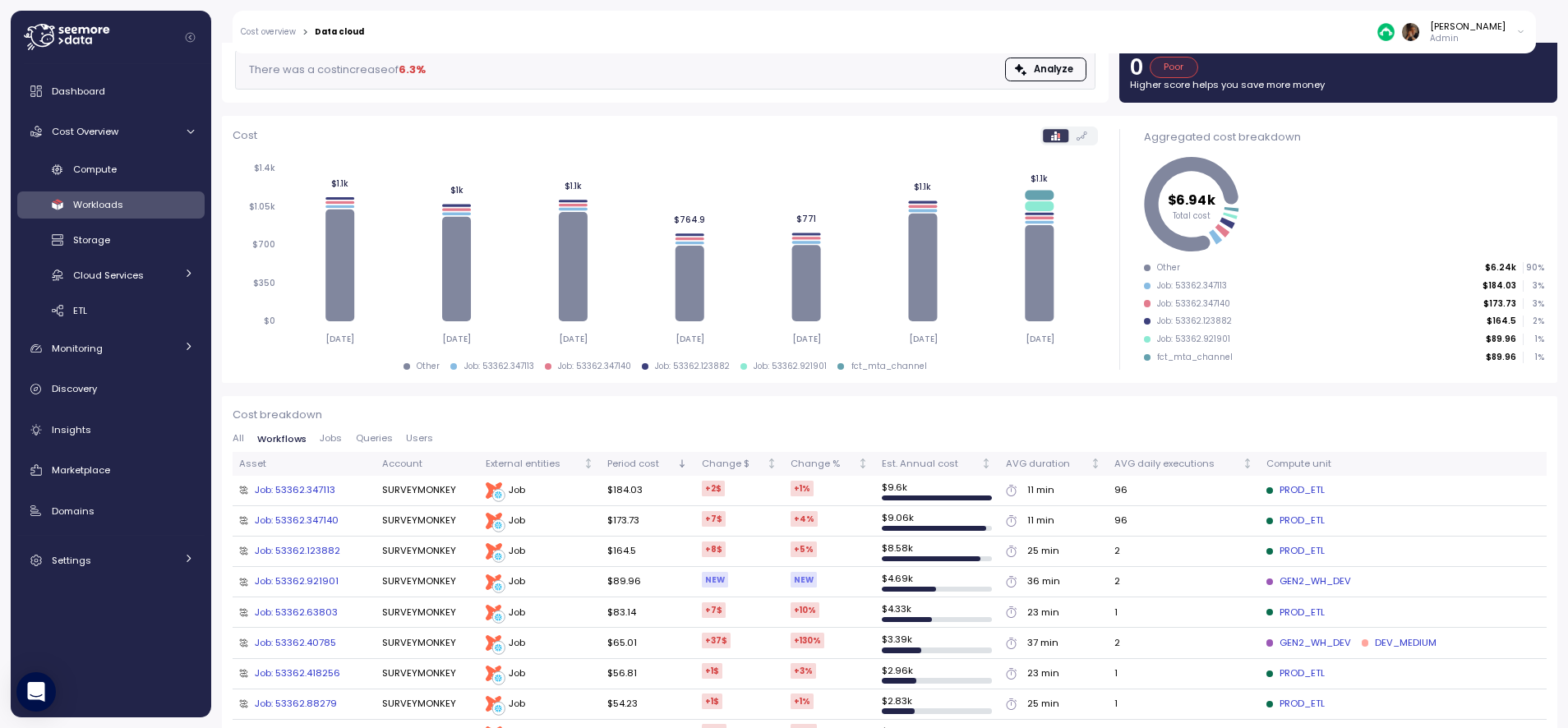
click at [337, 438] on span "Jobs" at bounding box center [330, 438] width 22 height 9
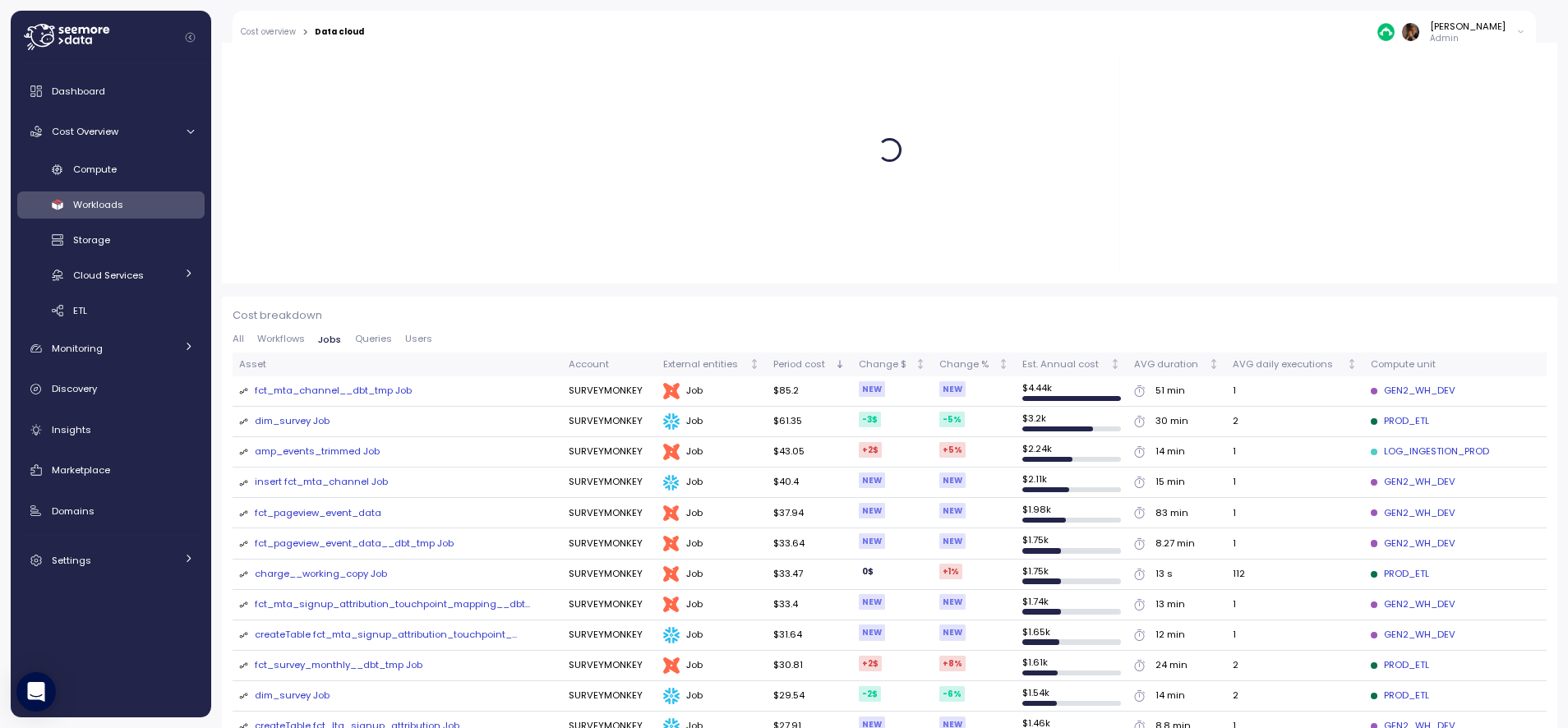
scroll to position [286, 0]
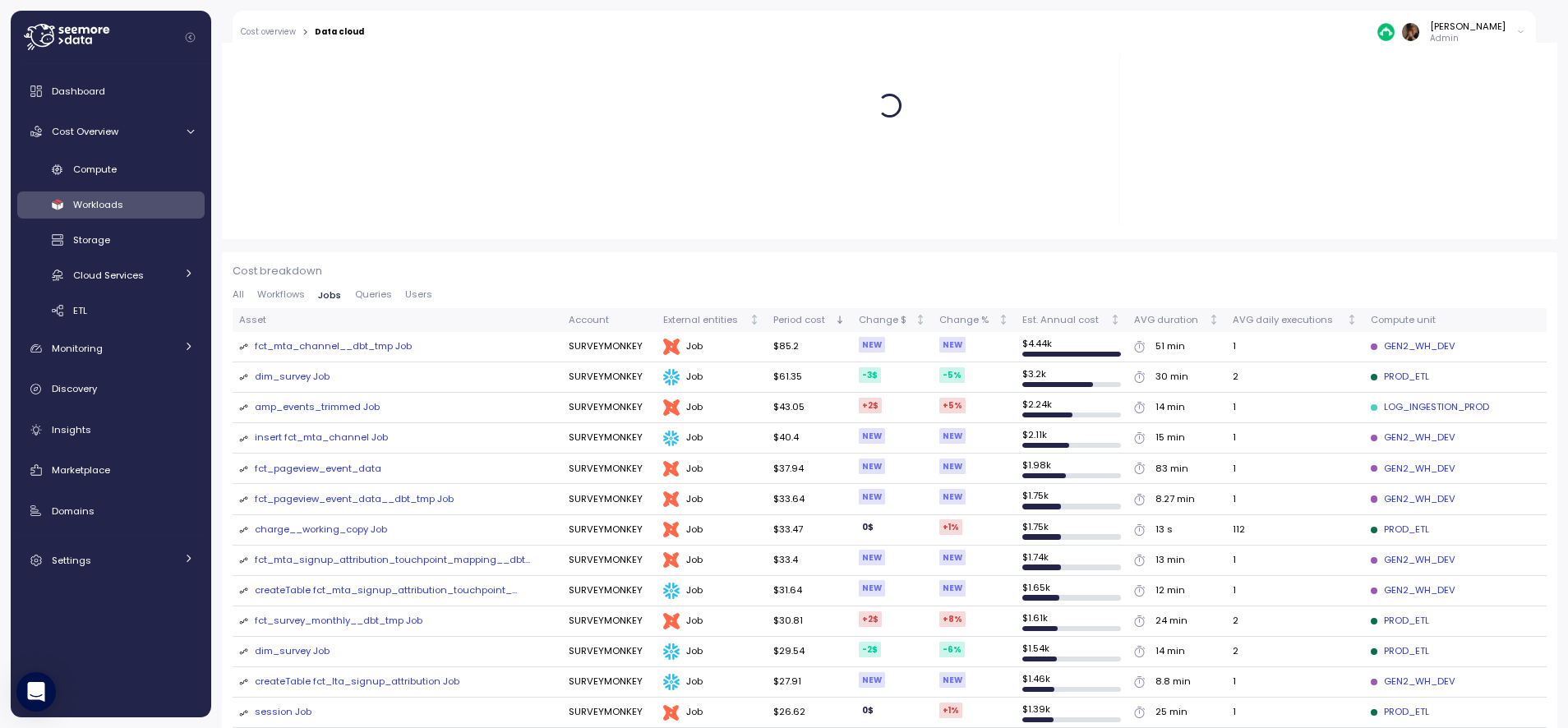
click at [315, 376] on div "dim_survey Job" at bounding box center [292, 377] width 74 height 15
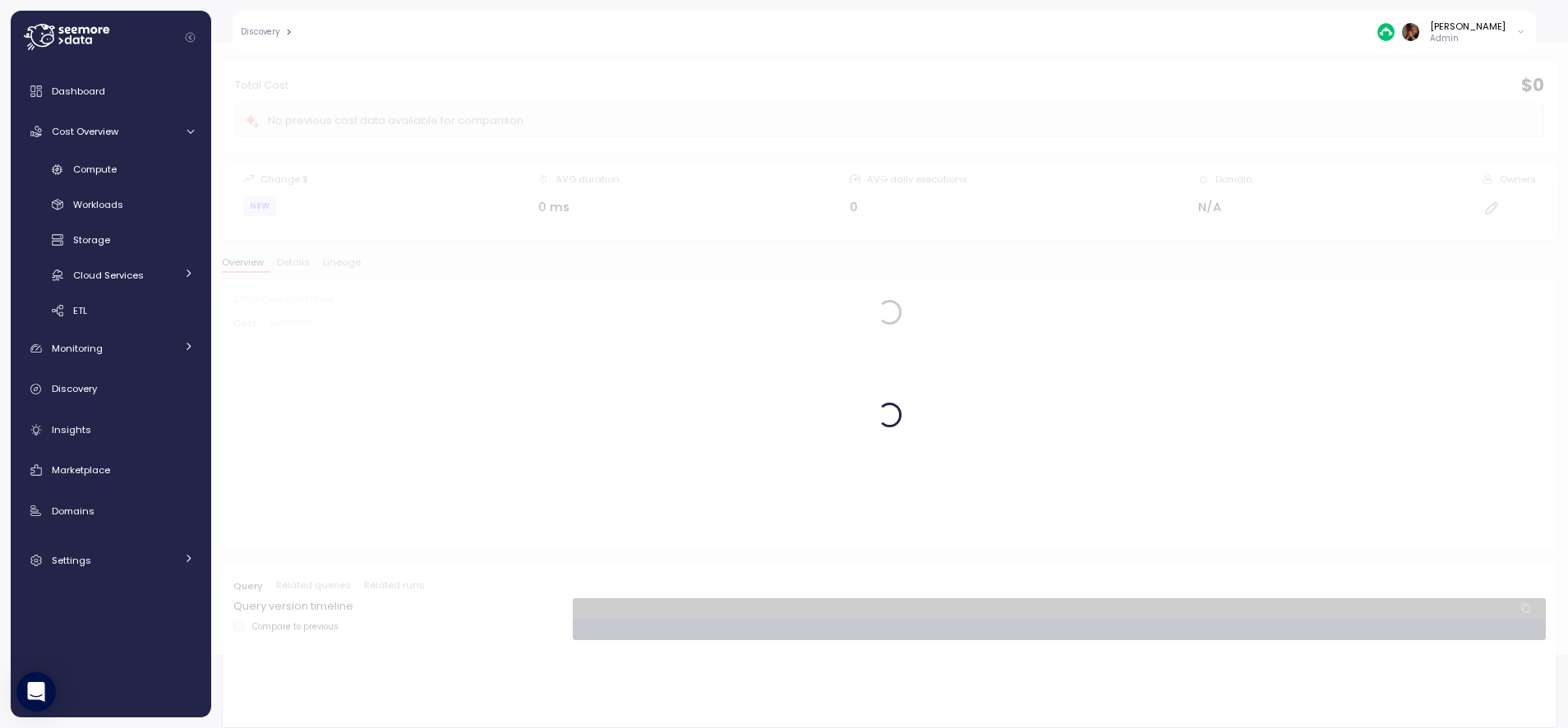
scroll to position [74, 0]
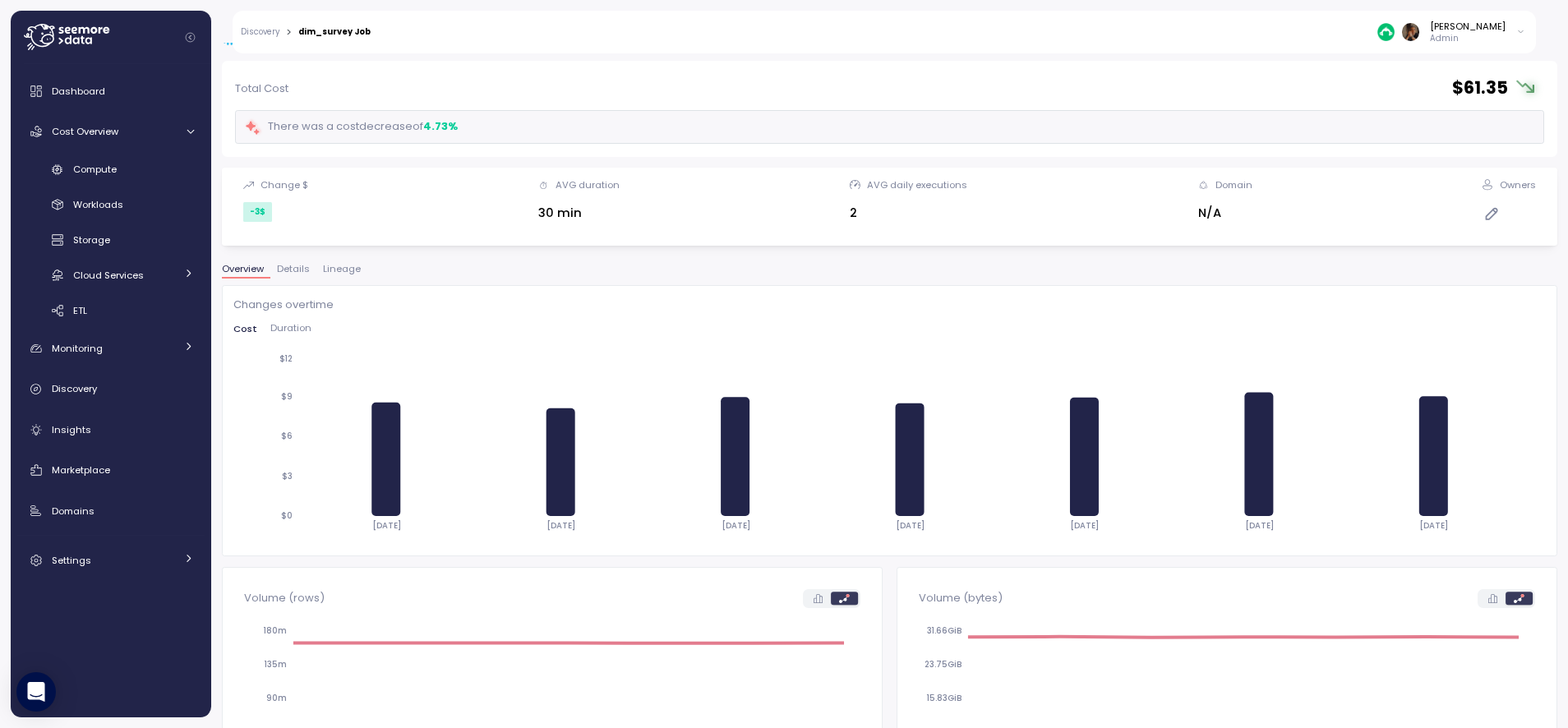
click at [349, 268] on span "Lineage" at bounding box center [342, 269] width 38 height 9
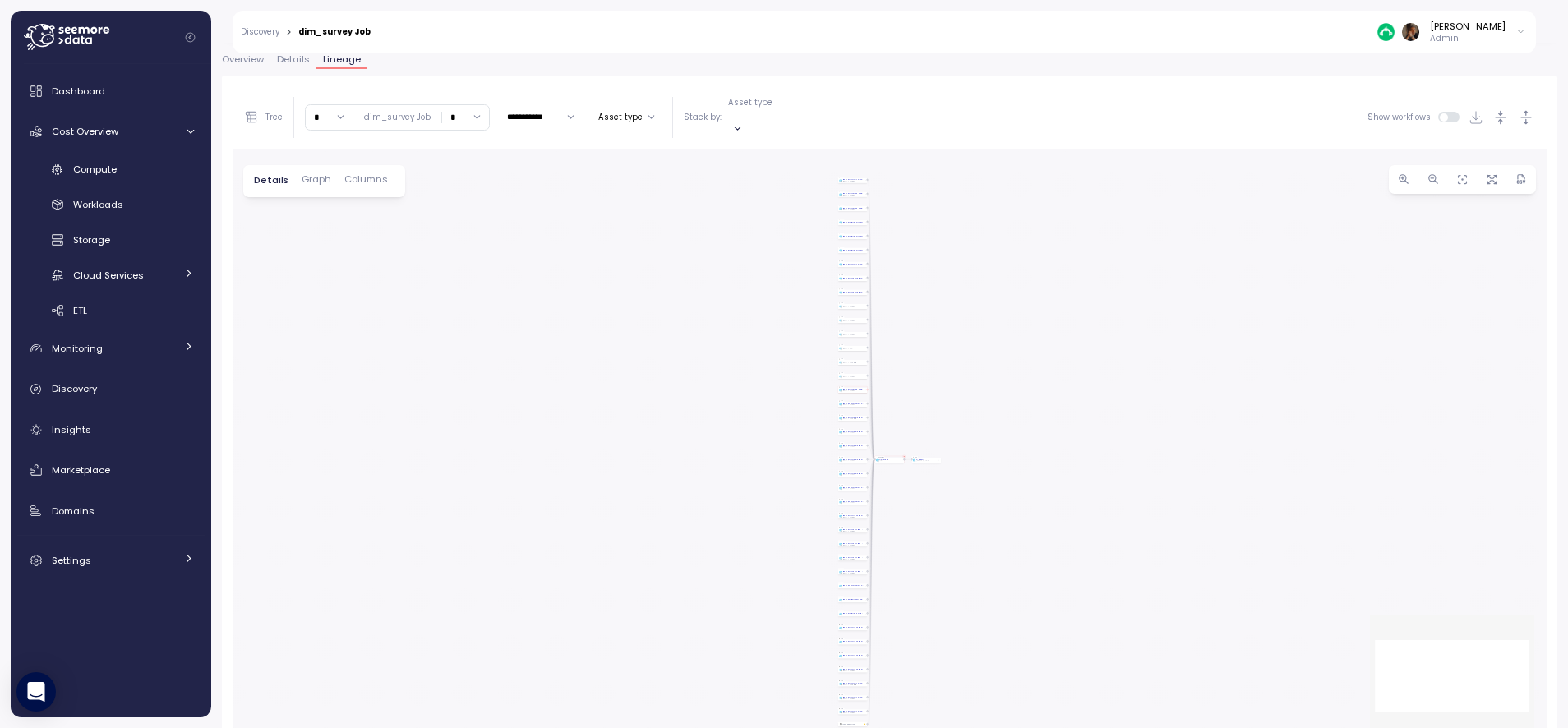
scroll to position [290, 0]
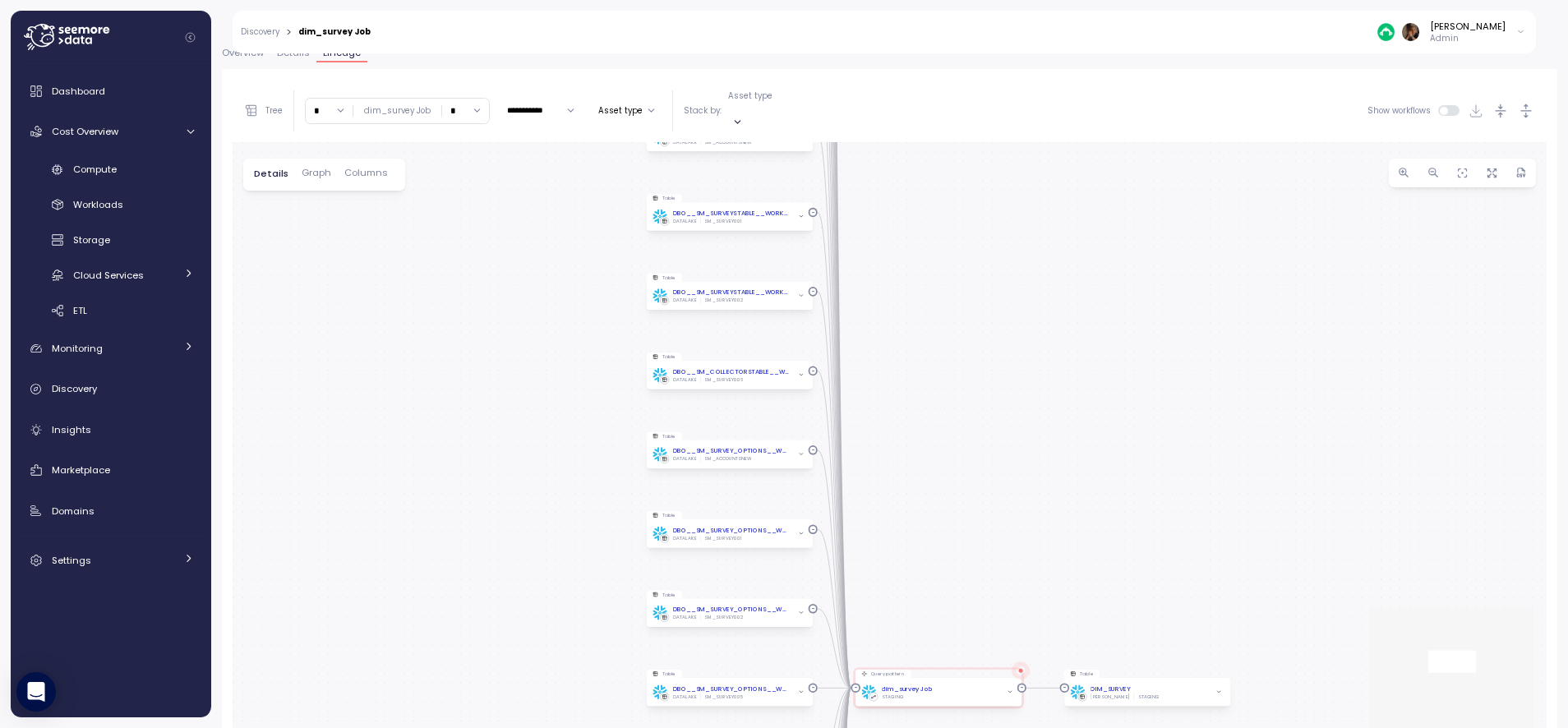
drag, startPoint x: 1071, startPoint y: 425, endPoint x: 951, endPoint y: 284, distance: 185.2
click at [951, 284] on div "Table DBO__SM_SURVEY_KPIS__WORKING_COPY DATALAKE SM_SURVEY002 Query pattern dim…" at bounding box center [890, 443] width 1314 height 602
click at [271, 28] on link "Discovery" at bounding box center [260, 32] width 38 height 8
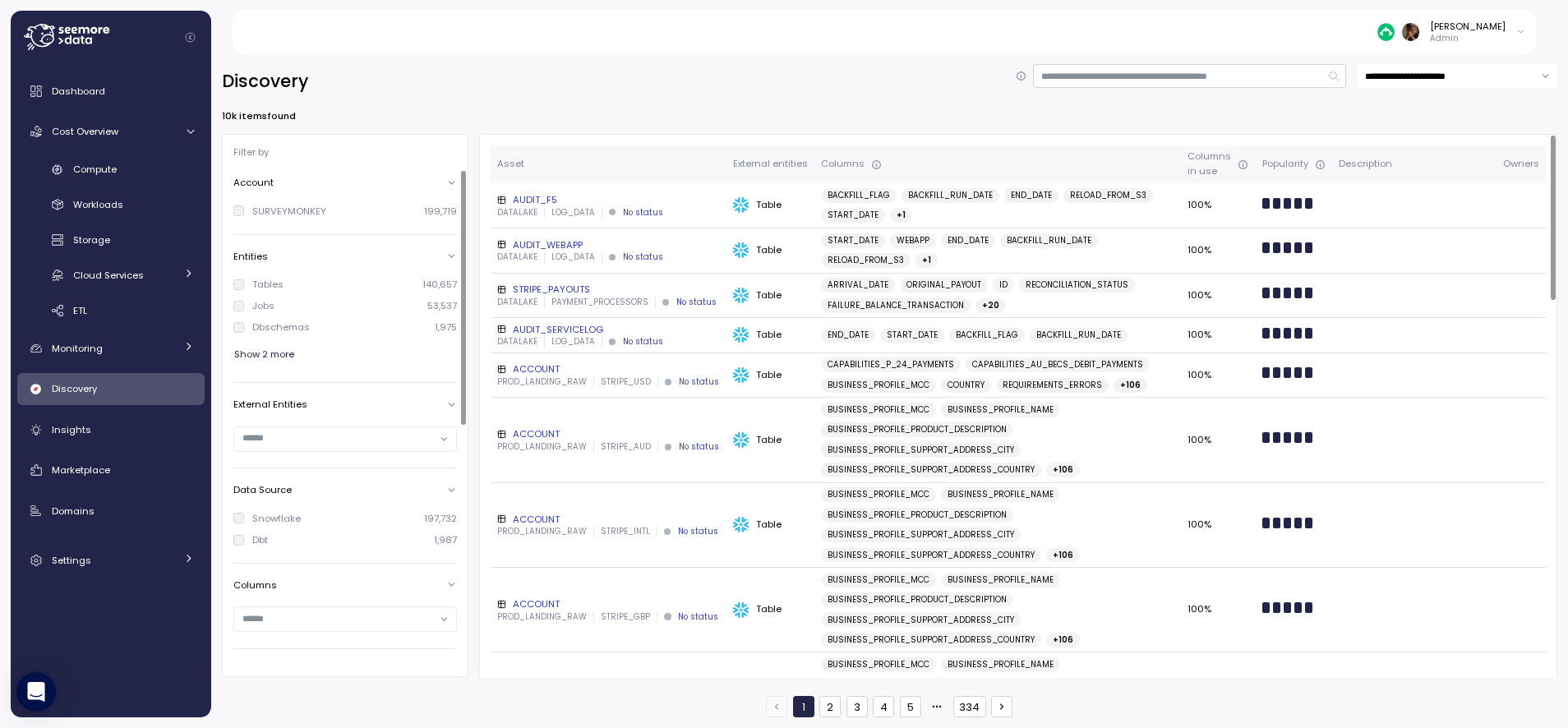
click at [258, 542] on div "Dbt" at bounding box center [260, 540] width 16 height 13
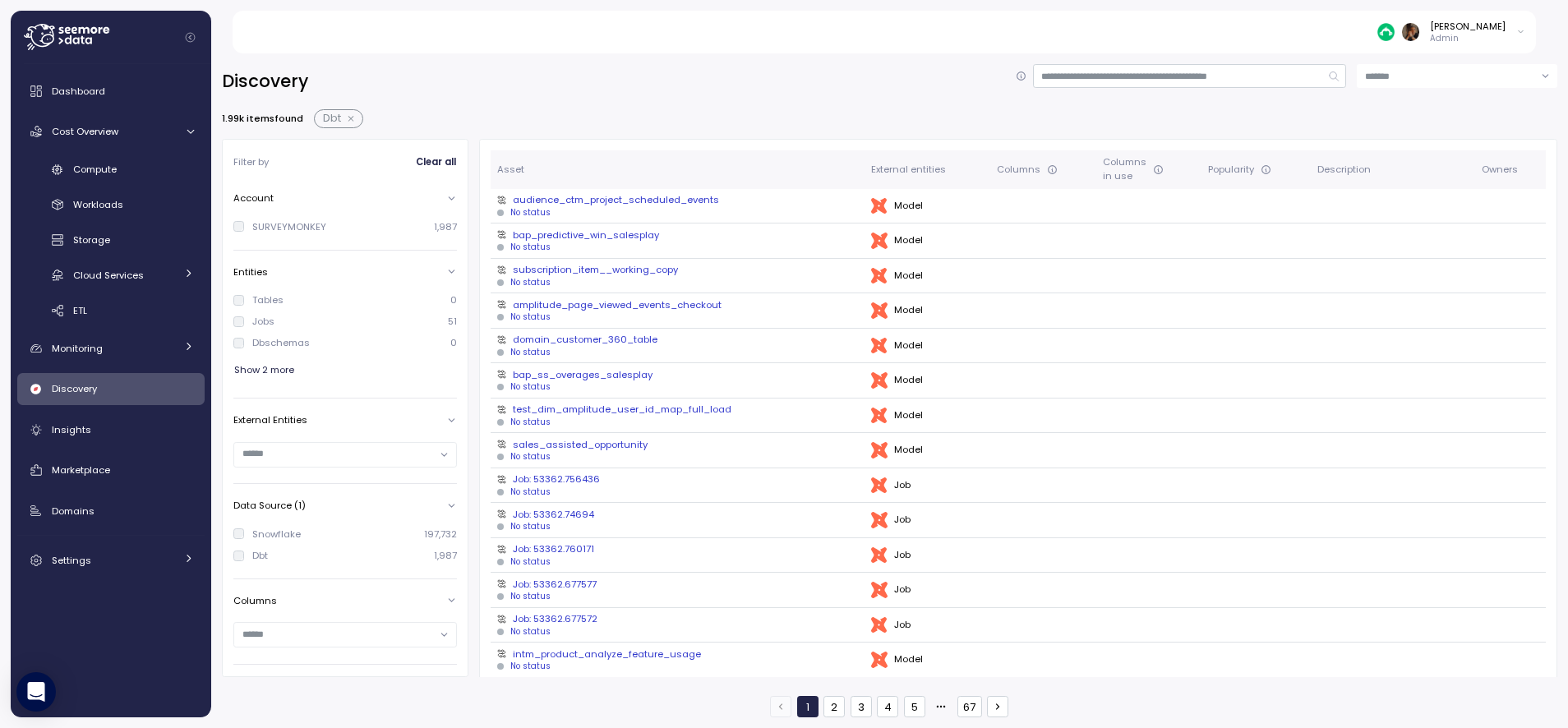
click at [1476, 30] on div "[PERSON_NAME]" at bounding box center [1467, 26] width 75 height 13
click at [1418, 187] on div "Copy account id" at bounding box center [1449, 186] width 130 height 15
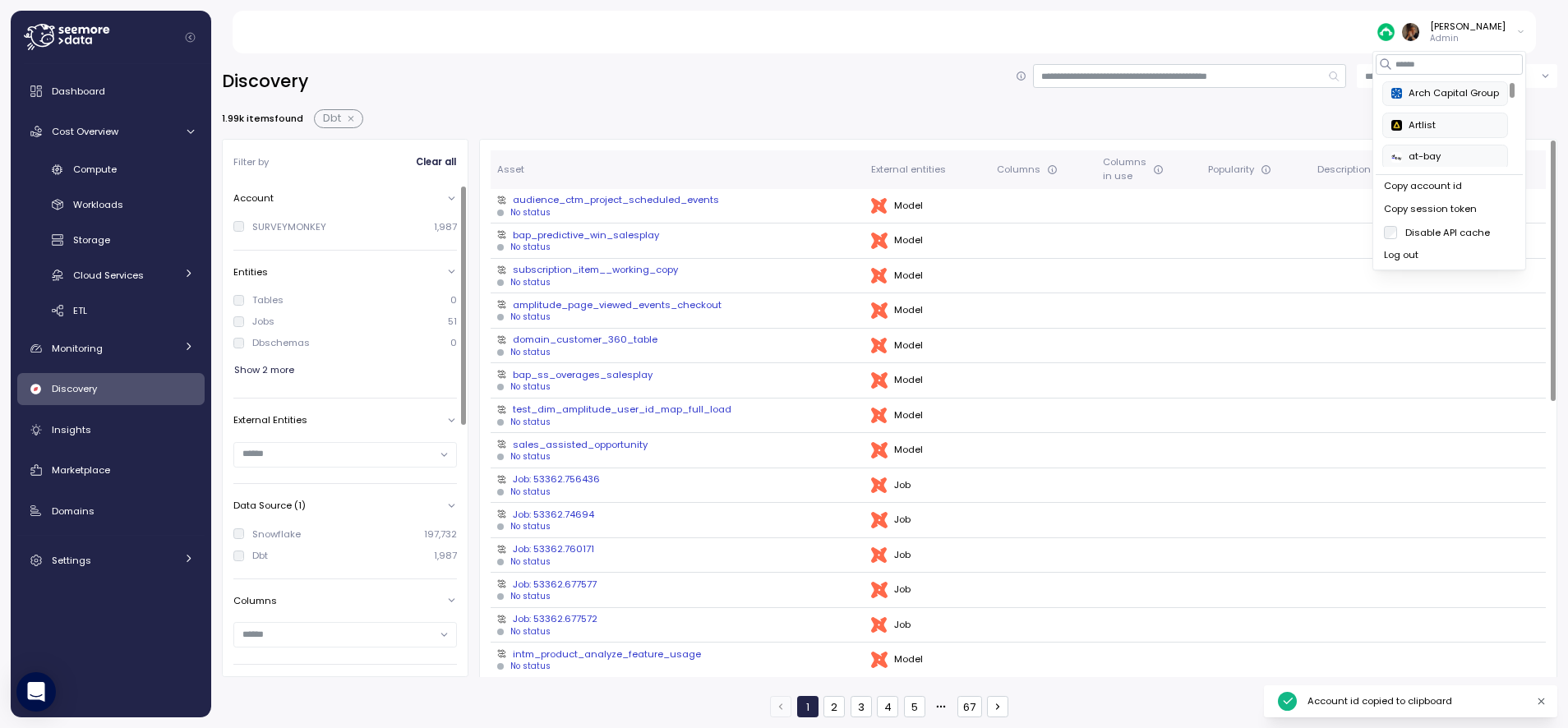
click at [260, 330] on div "Tables 0 Jobs 51 Dbschemas 0 Show 2 more" at bounding box center [345, 337] width 223 height 104
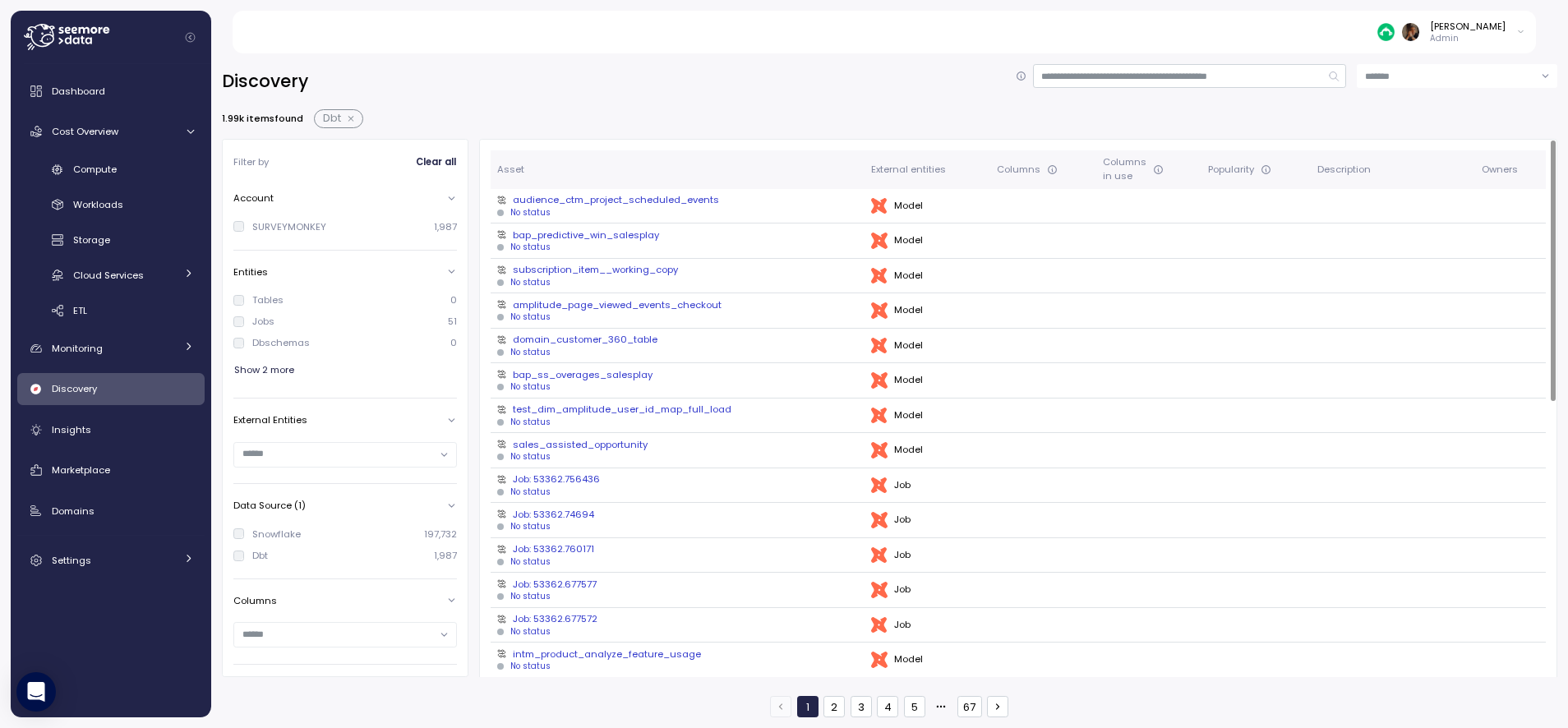
click at [600, 196] on div "audience_ctm_project_scheduled_events" at bounding box center [677, 199] width 361 height 13
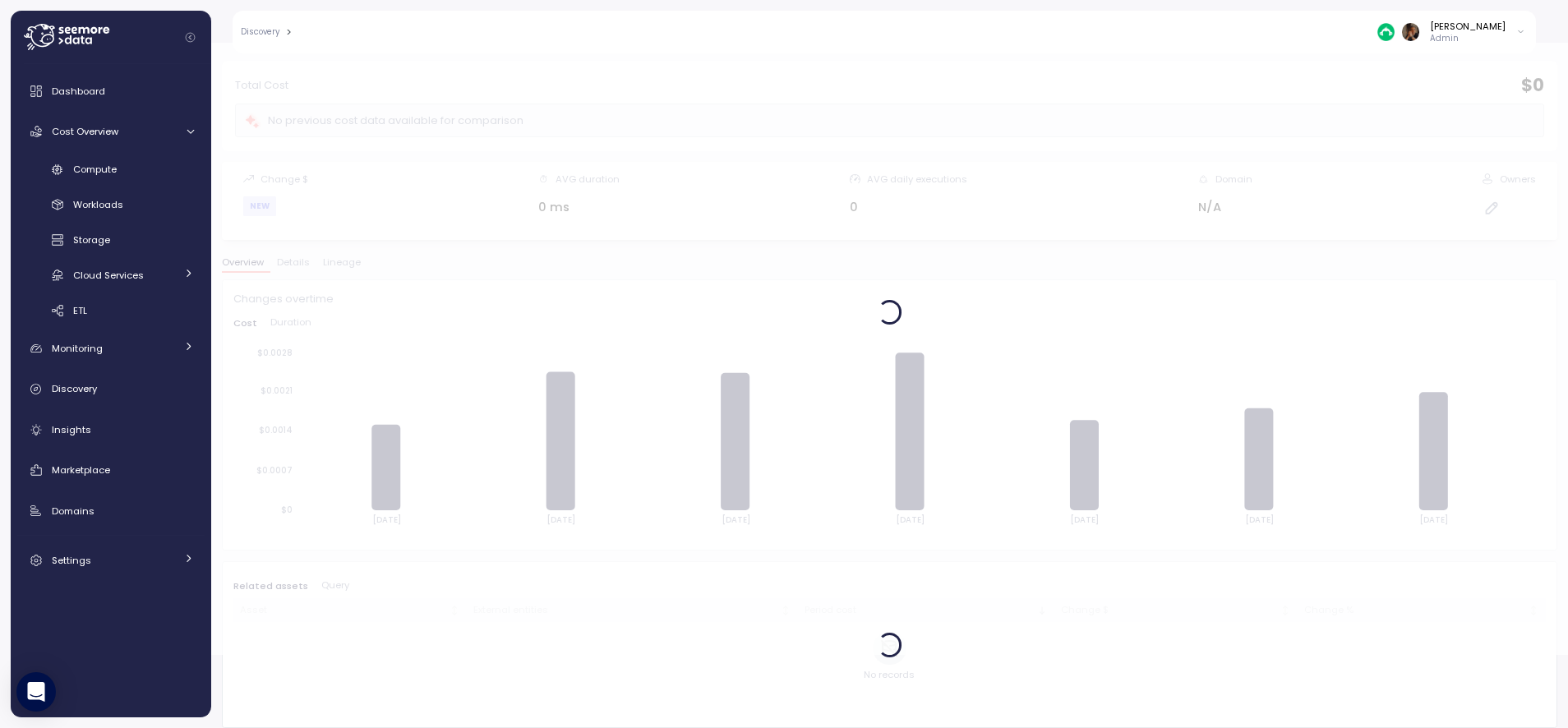
scroll to position [79, 0]
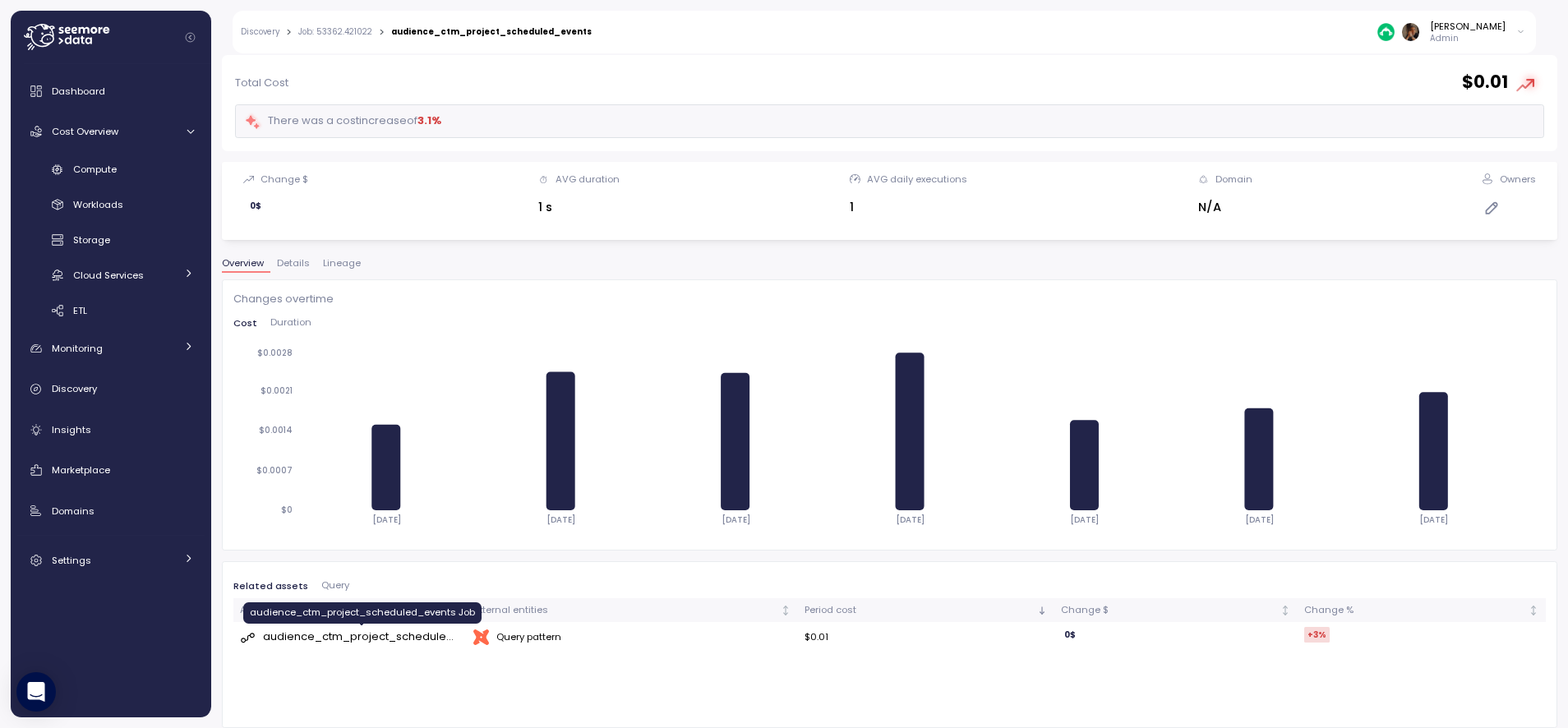
click at [412, 636] on div "audience_ctm_project_scheduled_events Job" at bounding box center [362, 637] width 198 height 17
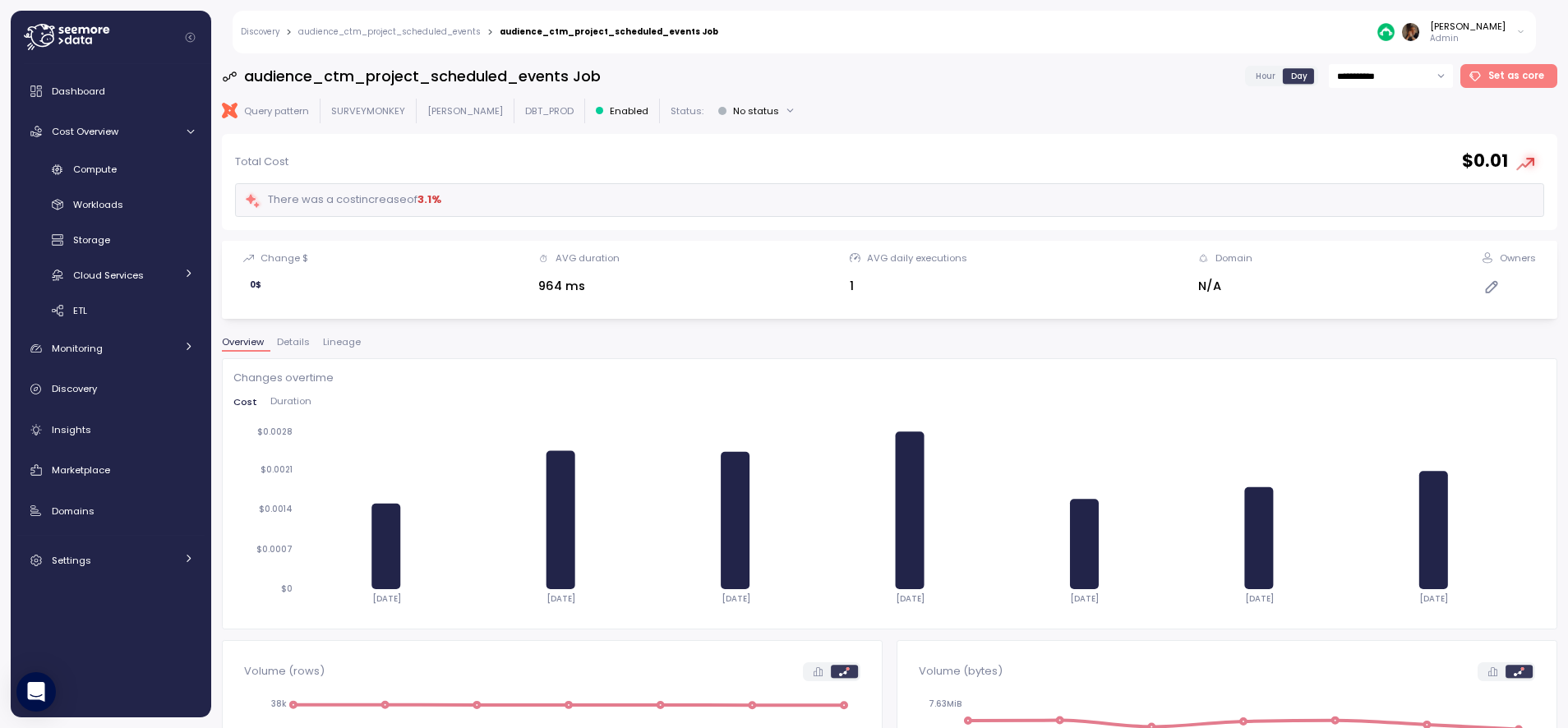
click at [425, 28] on link "audience_ctm_project_scheduled_events" at bounding box center [390, 32] width 182 height 8
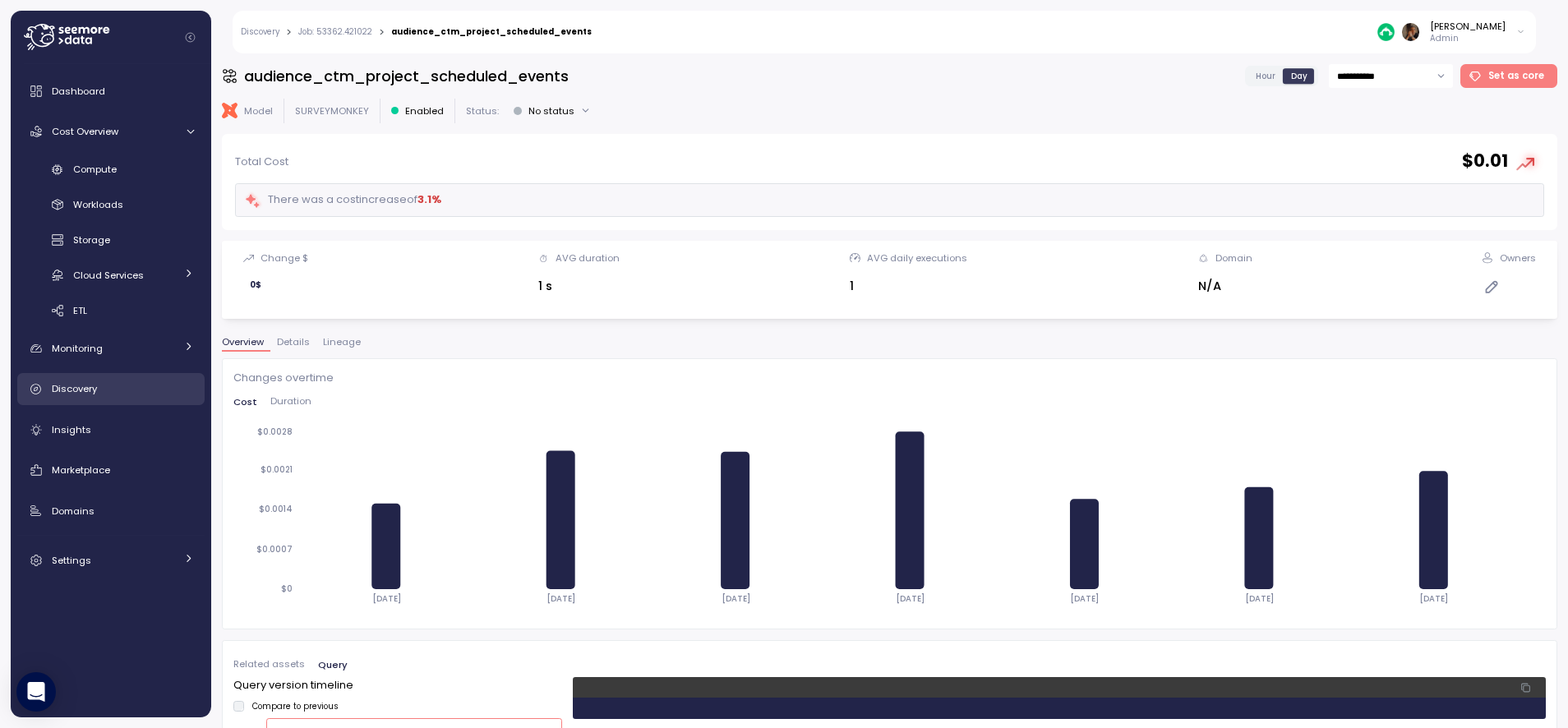
click at [116, 384] on div "Discovery" at bounding box center [123, 389] width 142 height 17
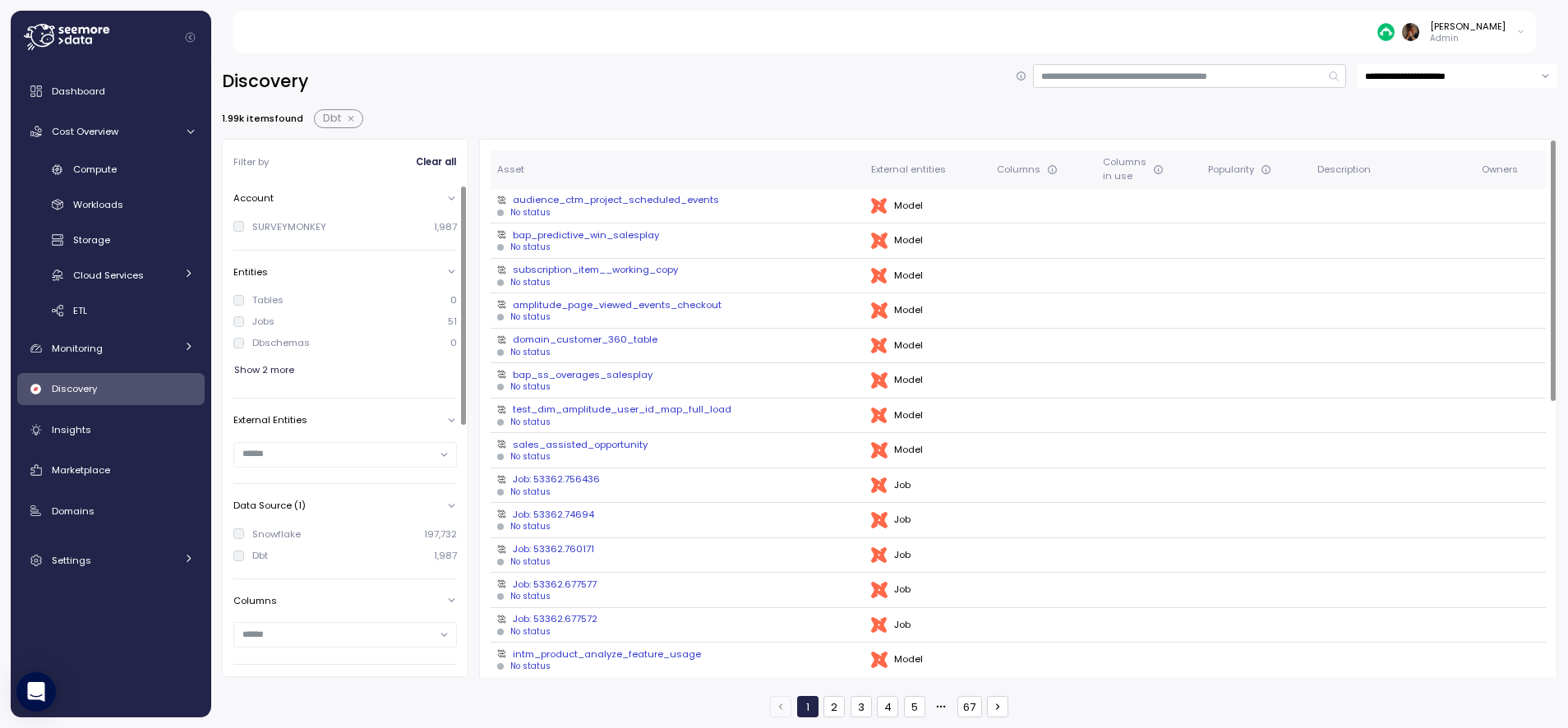
click at [263, 297] on div "Tables" at bounding box center [268, 300] width 32 height 13
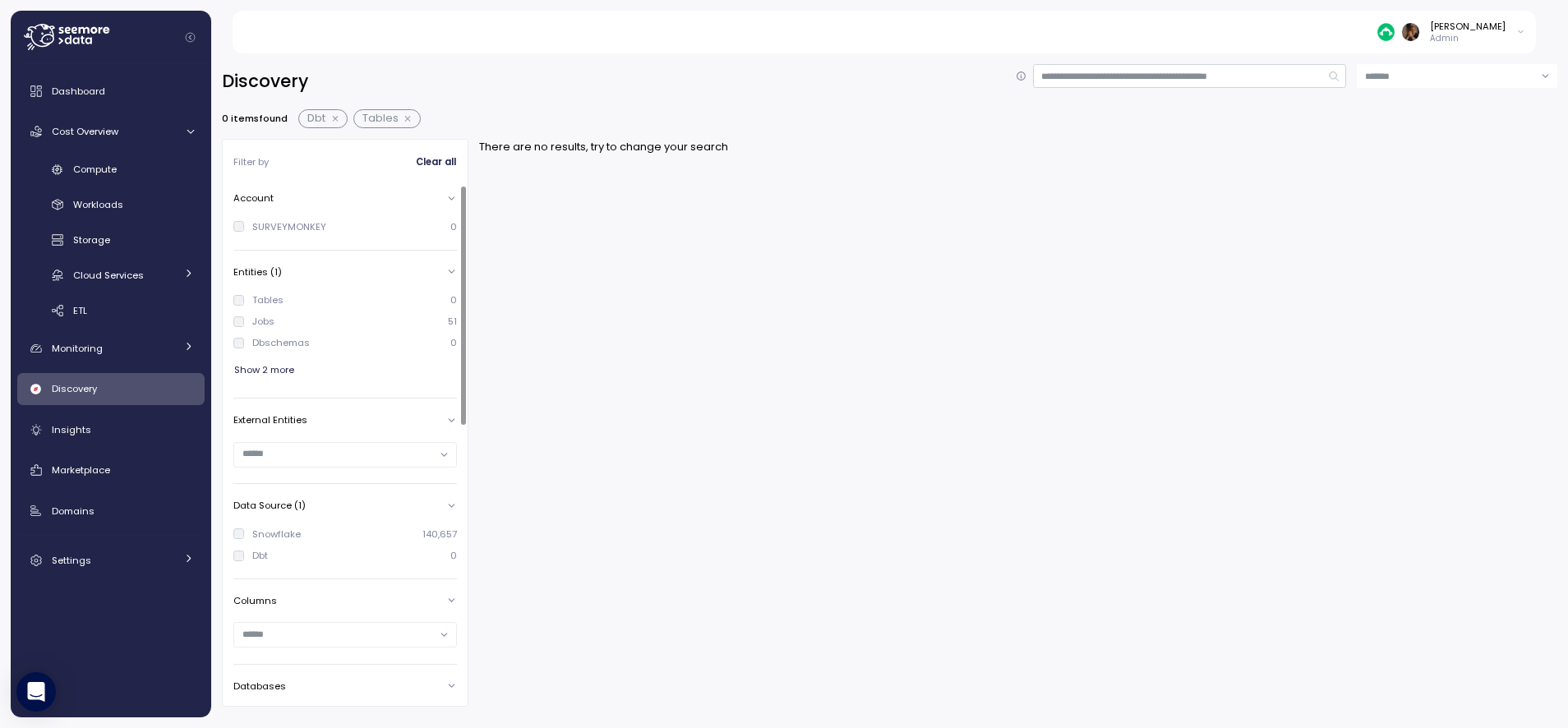
click at [261, 556] on div "Dbt" at bounding box center [260, 556] width 16 height 13
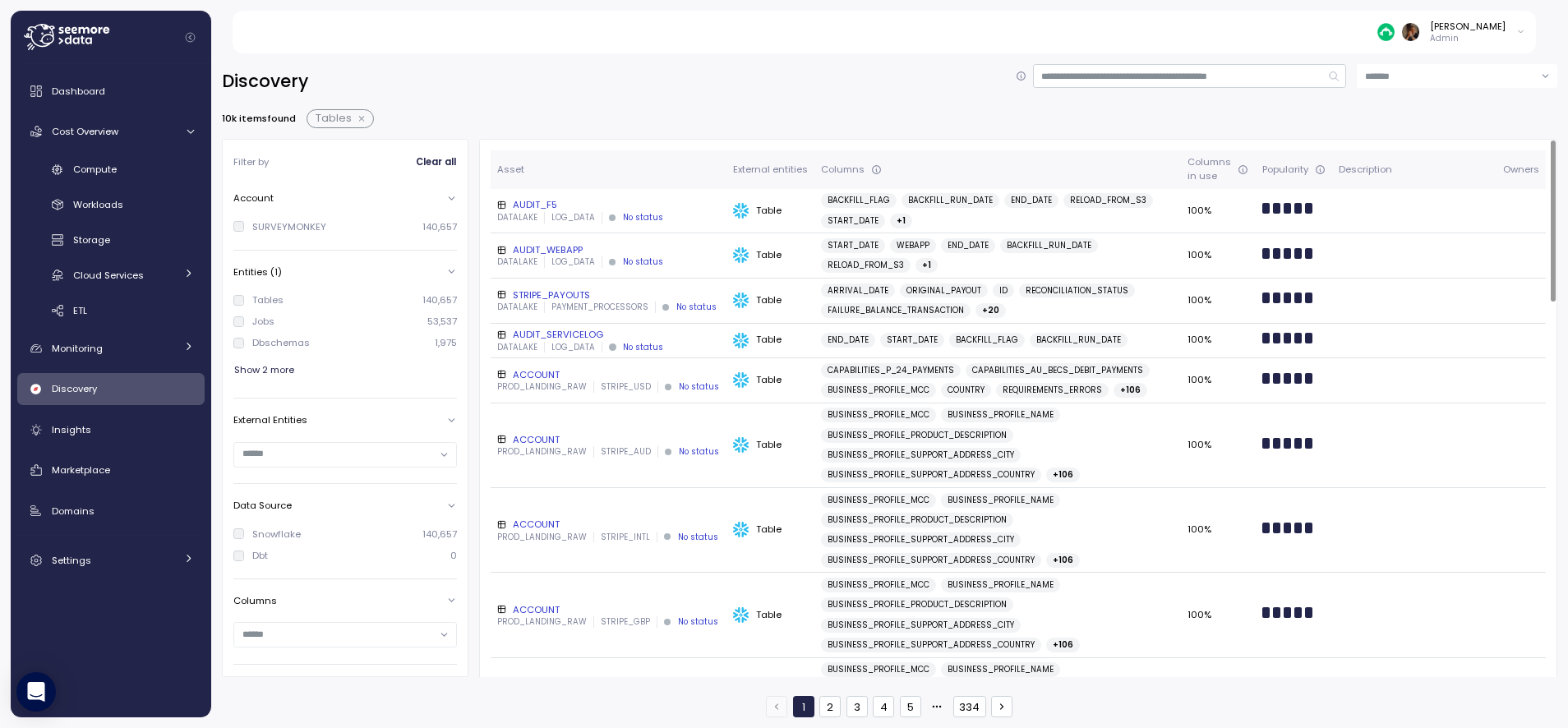
click at [543, 205] on div "AUDIT_F5" at bounding box center [608, 205] width 222 height 13
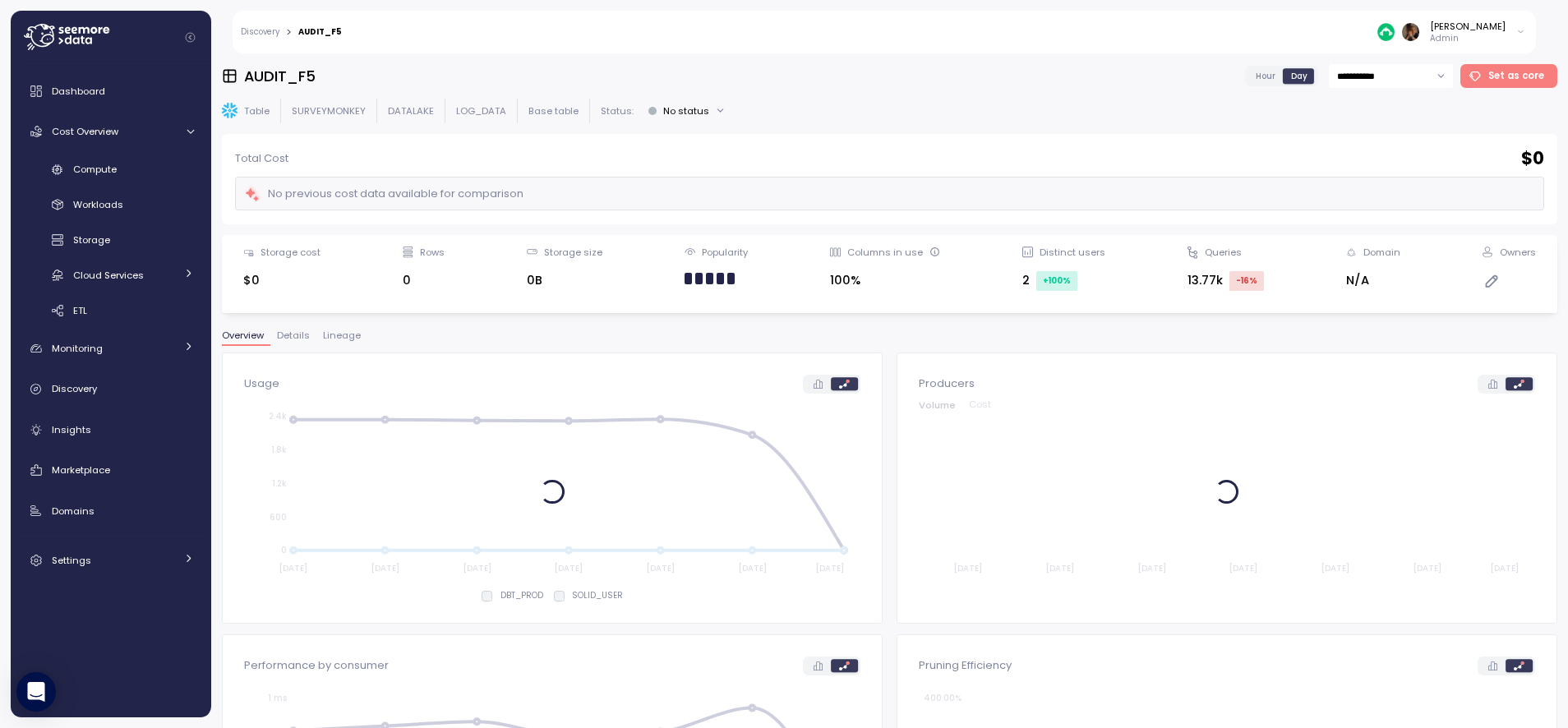
click at [1490, 25] on div "[PERSON_NAME]" at bounding box center [1467, 26] width 75 height 13
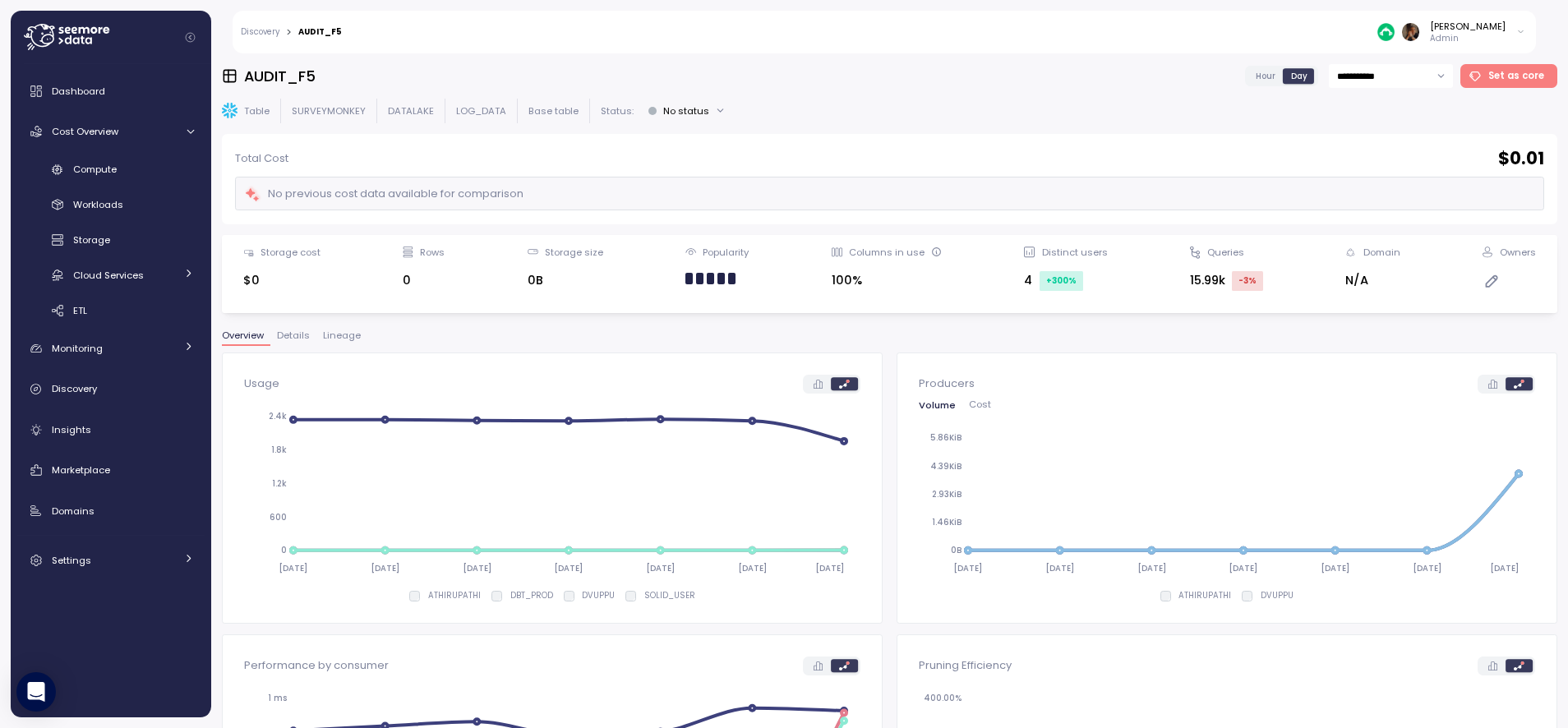
click at [1200, 205] on div "No previous cost data available for comparison" at bounding box center [890, 194] width 1309 height 34
click at [1481, 31] on div "[PERSON_NAME]" at bounding box center [1467, 26] width 75 height 13
click at [1283, 193] on div "No previous cost data available for comparison" at bounding box center [890, 194] width 1309 height 34
click at [1267, 74] on span "Hour" at bounding box center [1265, 75] width 20 height 12
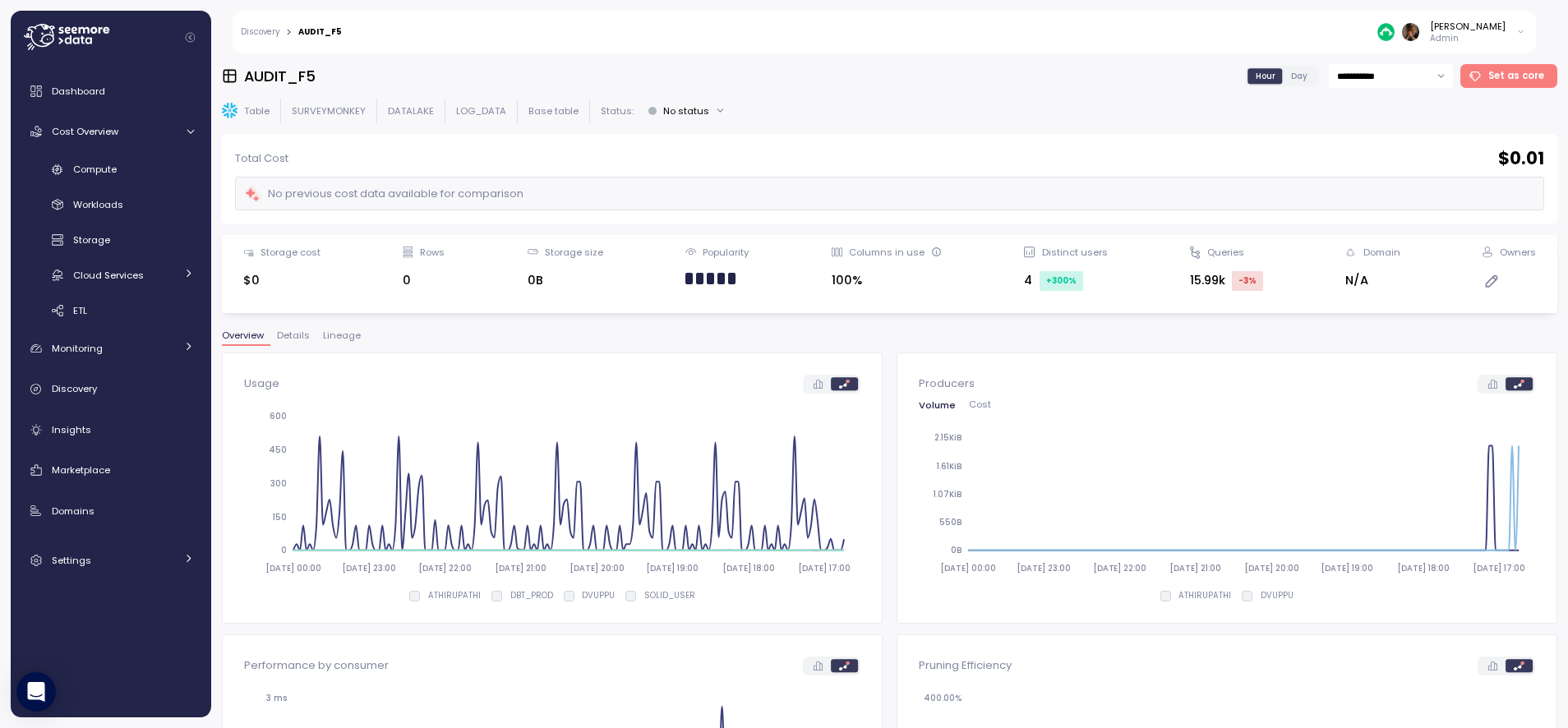
click at [1363, 72] on input "**********" at bounding box center [1390, 76] width 124 height 24
click at [1365, 181] on span "Last 14 days" at bounding box center [1370, 178] width 58 height 15
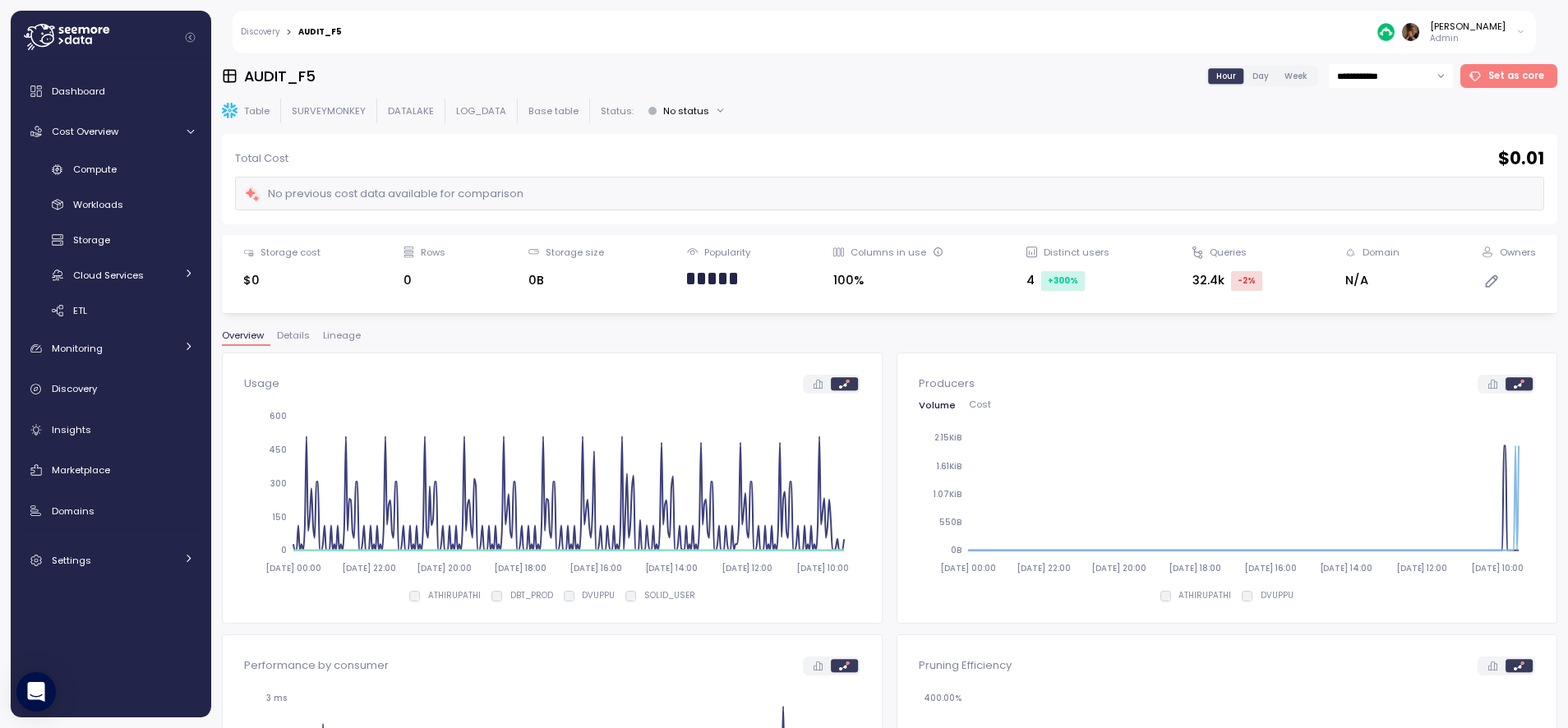
click at [1352, 68] on input "**********" at bounding box center [1390, 76] width 124 height 24
click at [1359, 202] on span "Last 30 days" at bounding box center [1371, 200] width 60 height 15
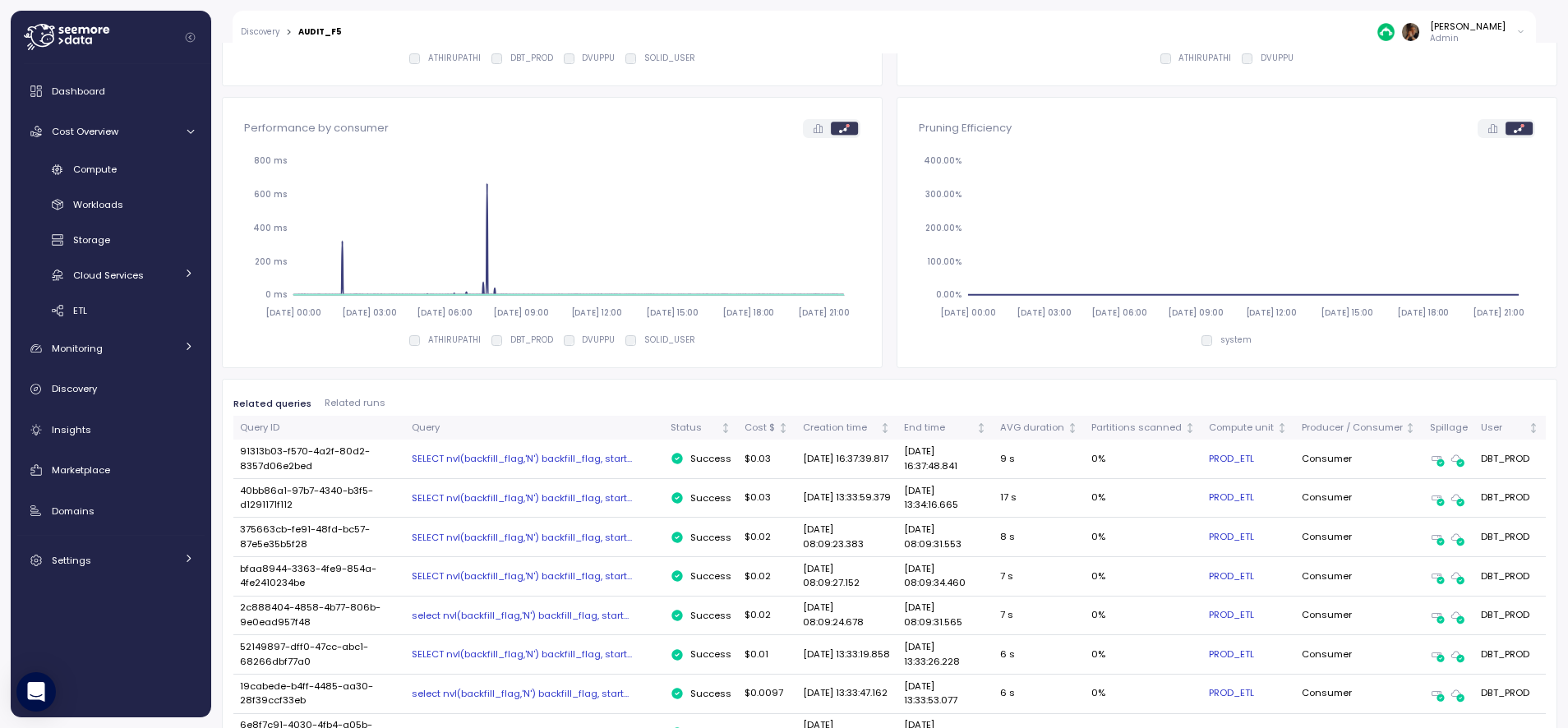
scroll to position [538, 0]
click at [1334, 425] on div "Producer / Consumer" at bounding box center [1352, 427] width 101 height 15
click at [537, 459] on div "insert into datalake.log_data.audit_f5 (BACKFILL_F..." at bounding box center [534, 458] width 246 height 13
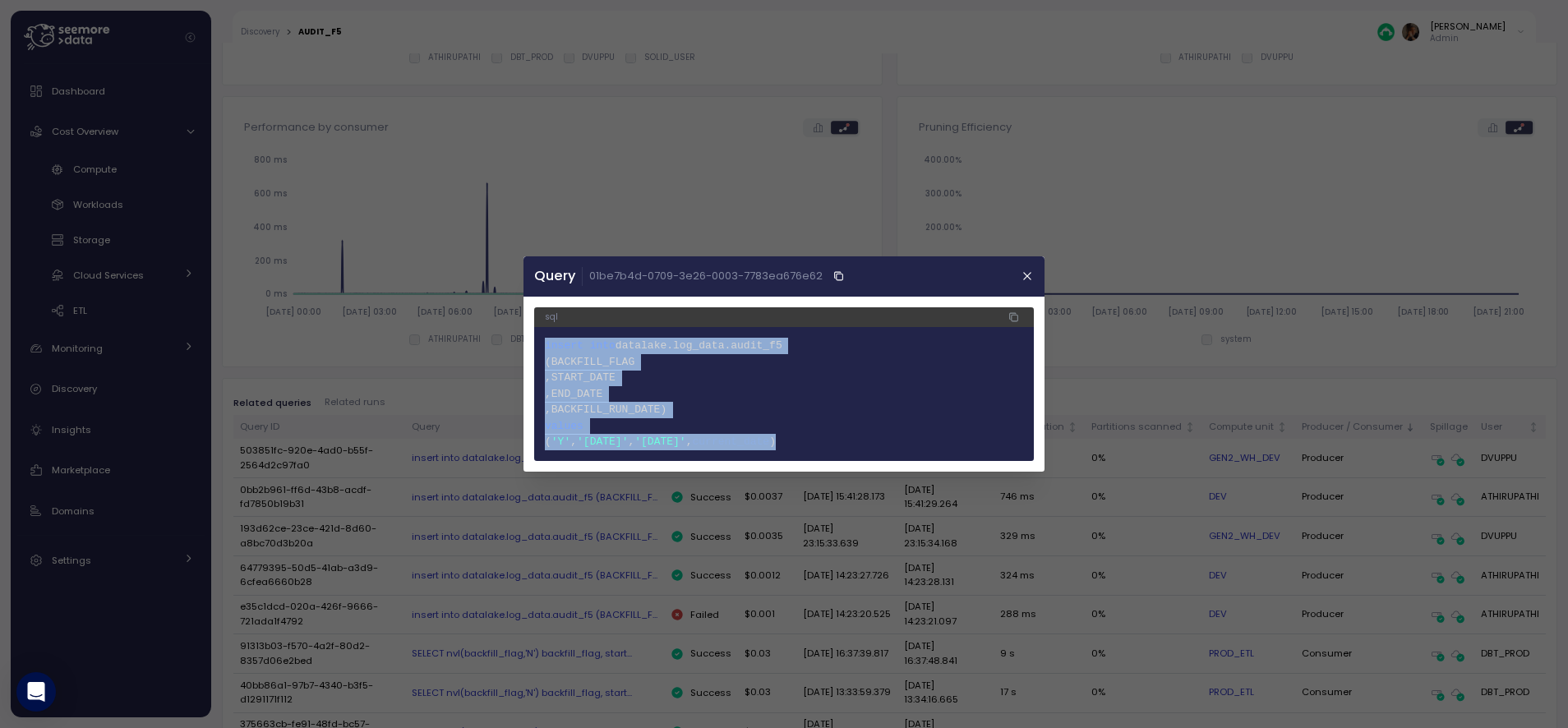
drag, startPoint x: 842, startPoint y: 437, endPoint x: 537, endPoint y: 335, distance: 321.6
click at [537, 335] on pre "1 insert into datalake.log_data.audit_f5 2 (BACKFILL_FLAG 3 ,START_DATE 4 ,END_…" at bounding box center [784, 394] width 500 height 134
click at [1028, 278] on icon "button" at bounding box center [1028, 276] width 13 height 13
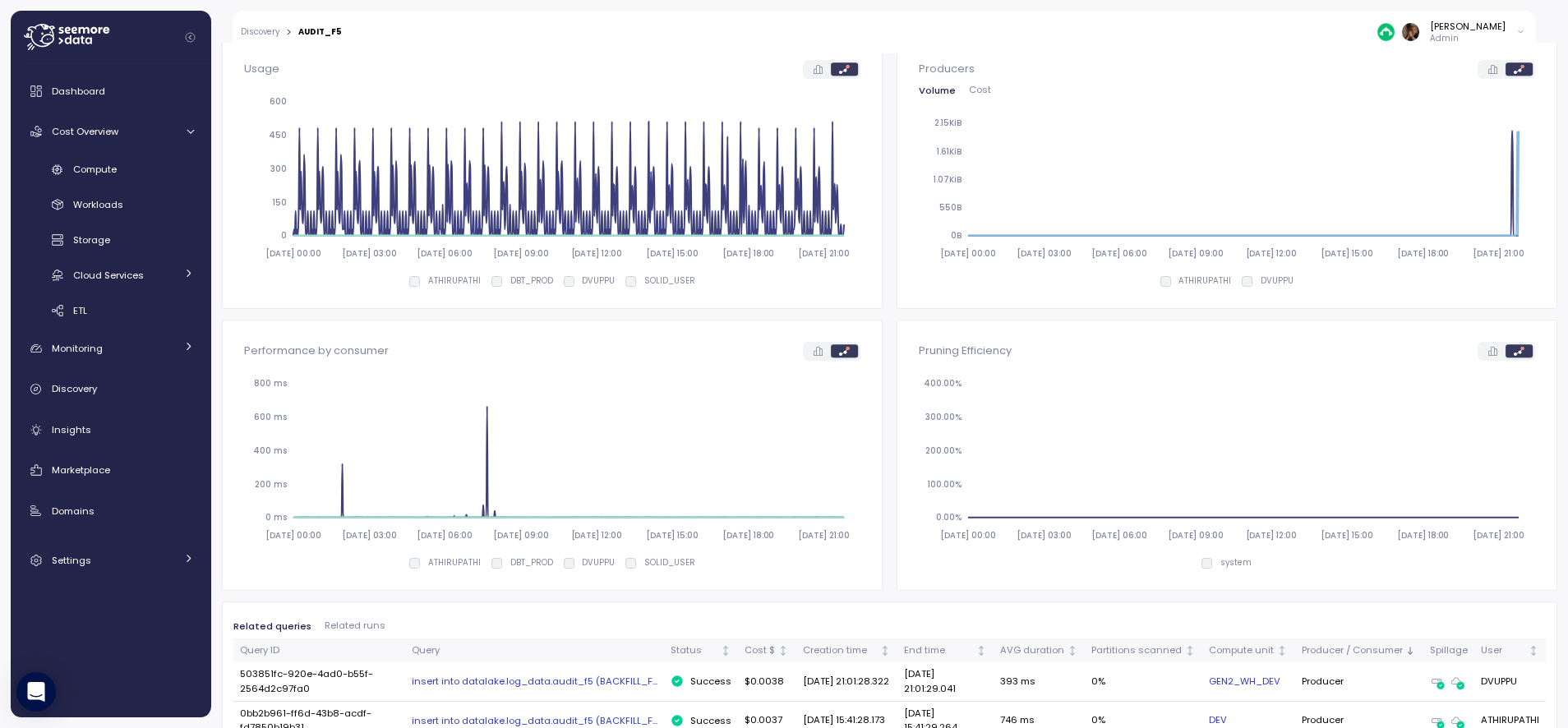
scroll to position [0, 0]
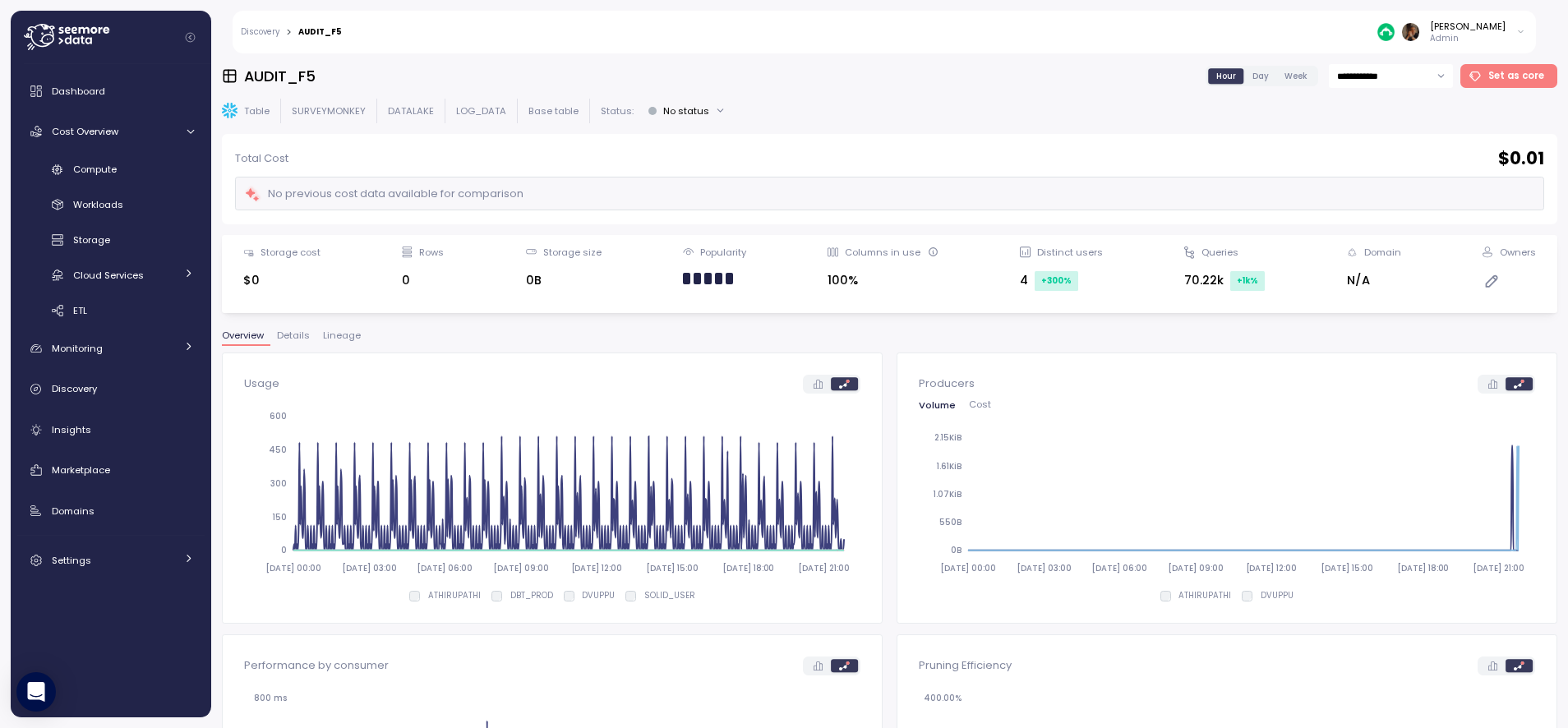
click at [1387, 88] on input "**********" at bounding box center [1390, 76] width 124 height 24
click at [1376, 128] on span "Last 3 days" at bounding box center [1368, 132] width 54 height 15
type input "**********"
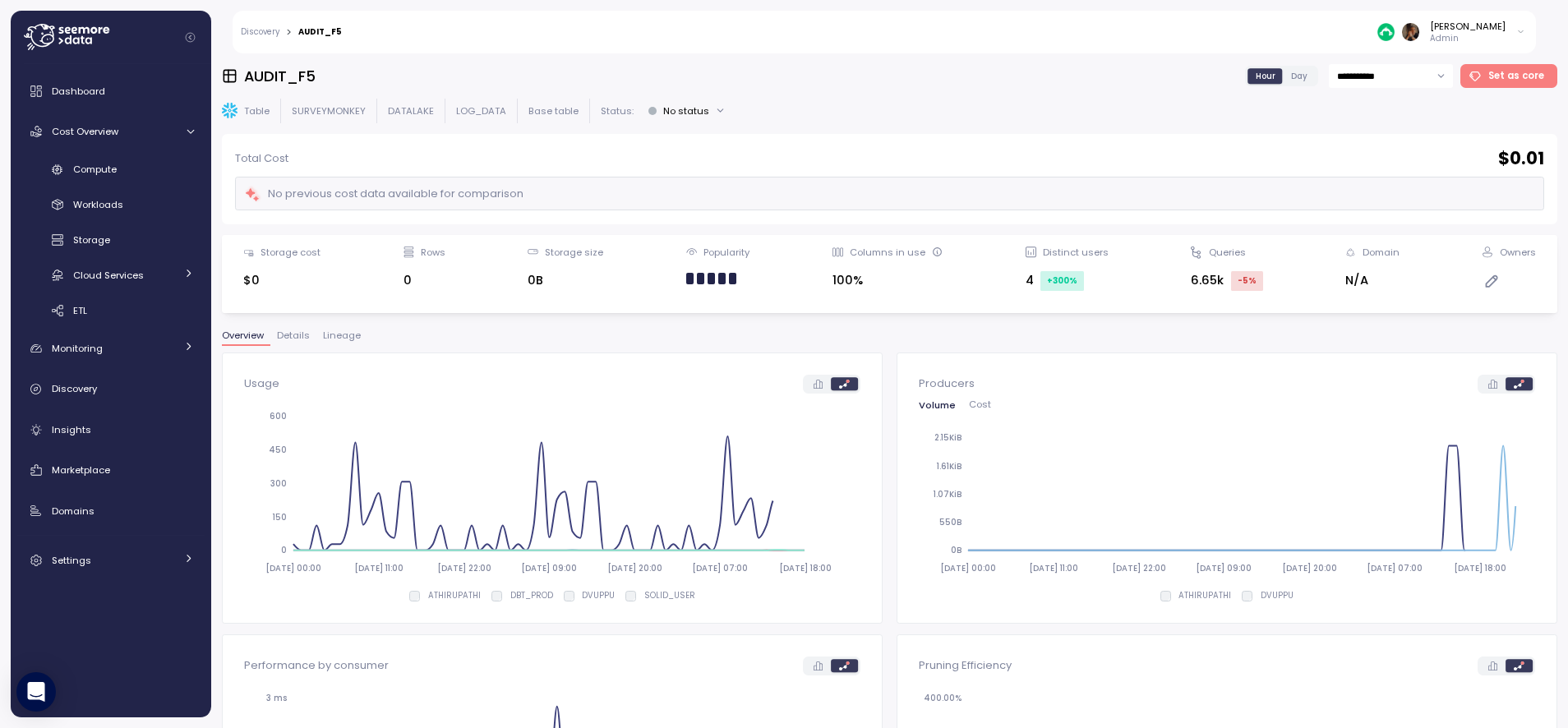
click at [978, 411] on button "Cost" at bounding box center [980, 405] width 35 height 10
click at [945, 406] on span "Volume" at bounding box center [936, 405] width 36 height 9
click at [71, 169] on link "Compute" at bounding box center [111, 169] width 187 height 27
